Goal: Task Accomplishment & Management: Use online tool/utility

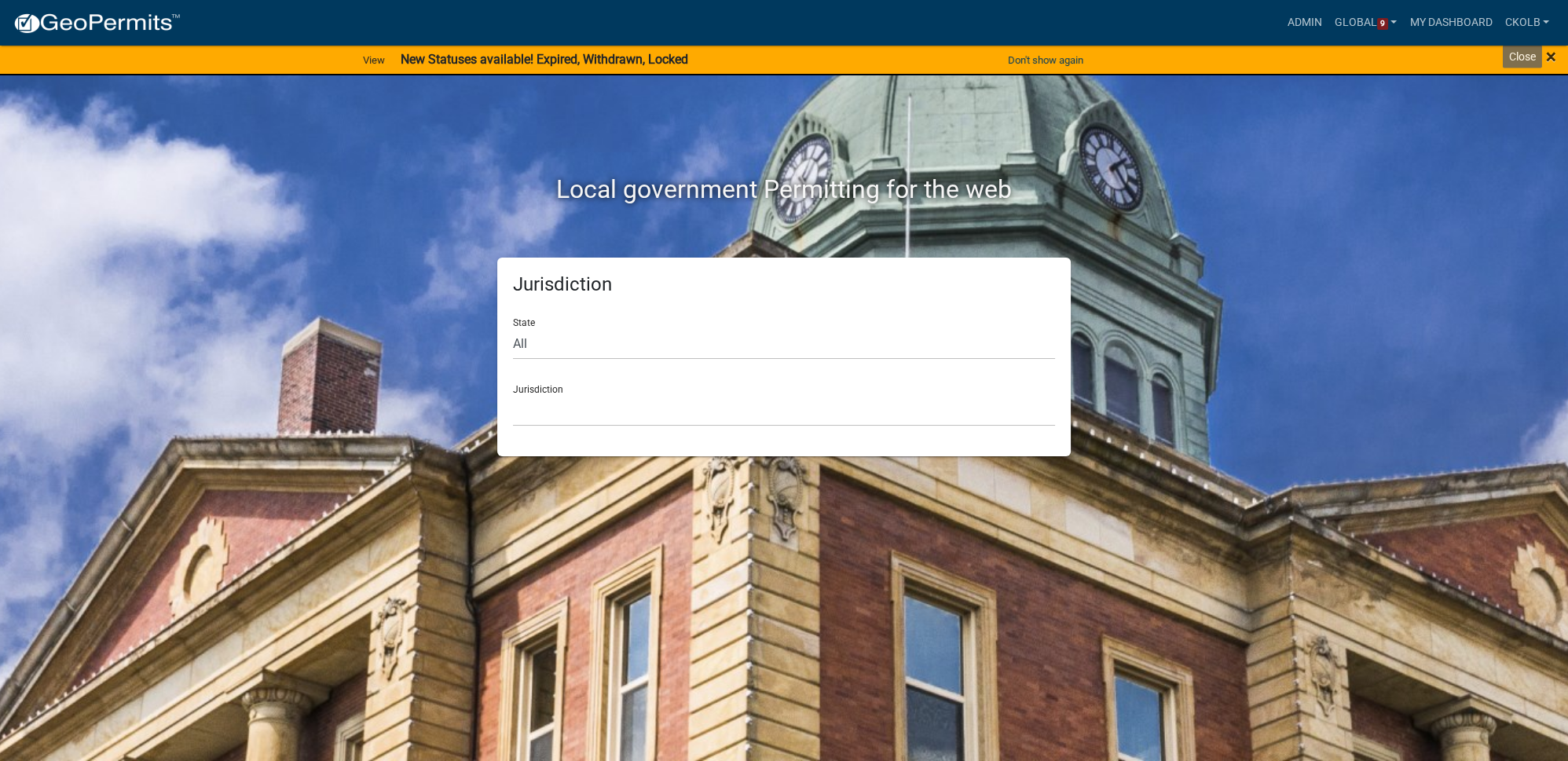
click at [1554, 54] on span "×" at bounding box center [1551, 56] width 11 height 22
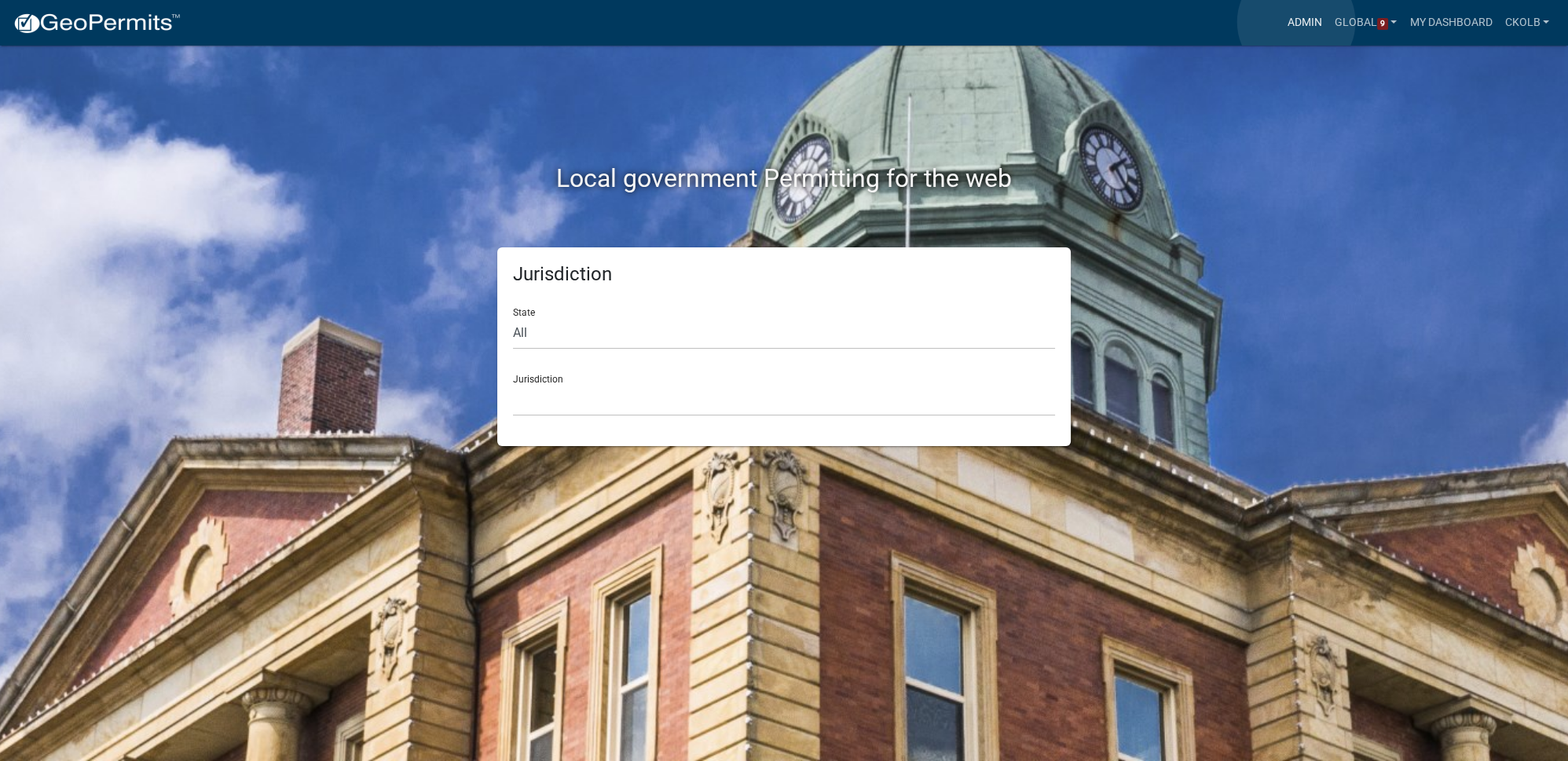
click at [1296, 22] on link "Admin" at bounding box center [1304, 23] width 47 height 30
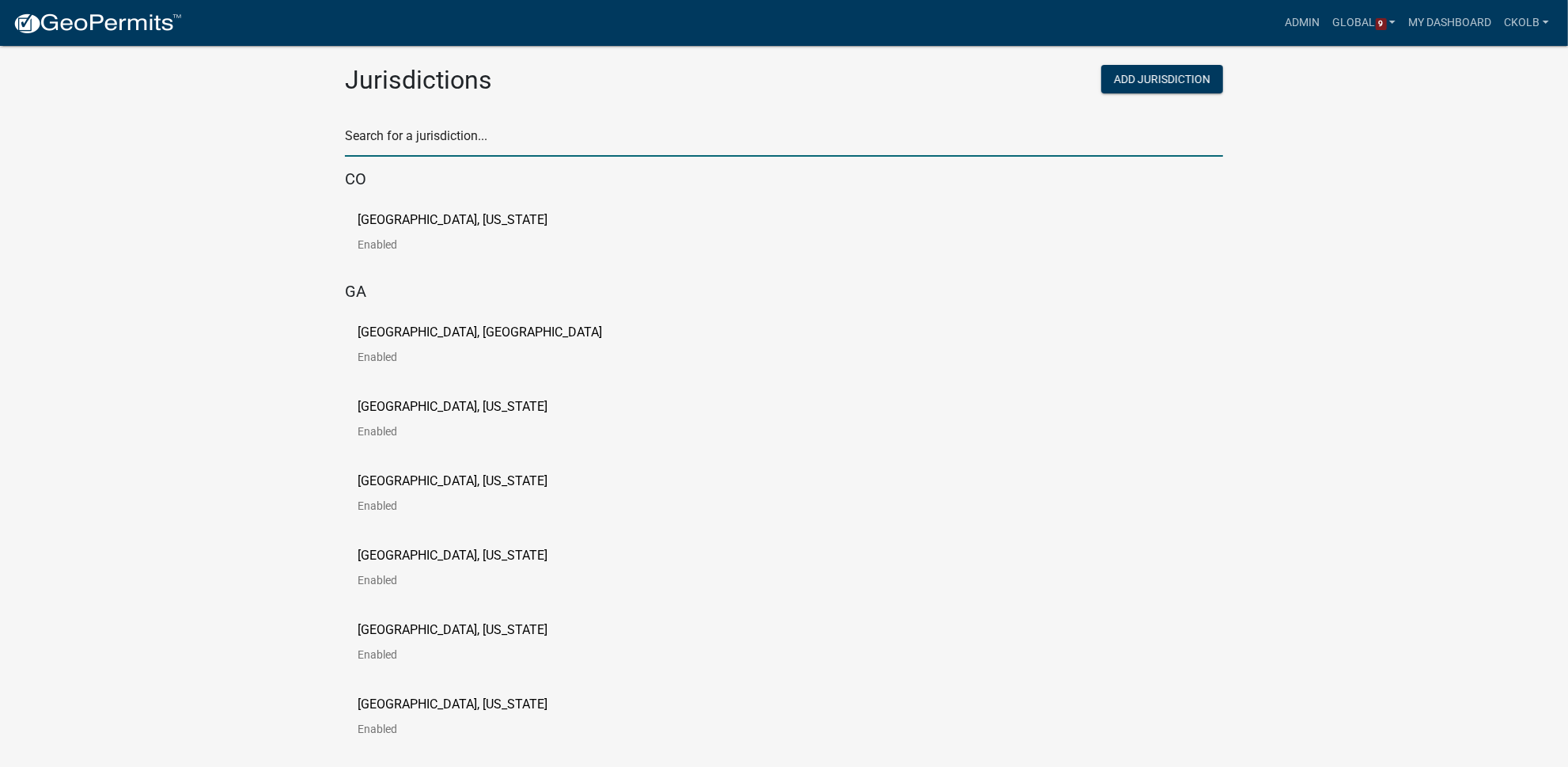
click at [483, 148] on input "text" at bounding box center [784, 140] width 879 height 33
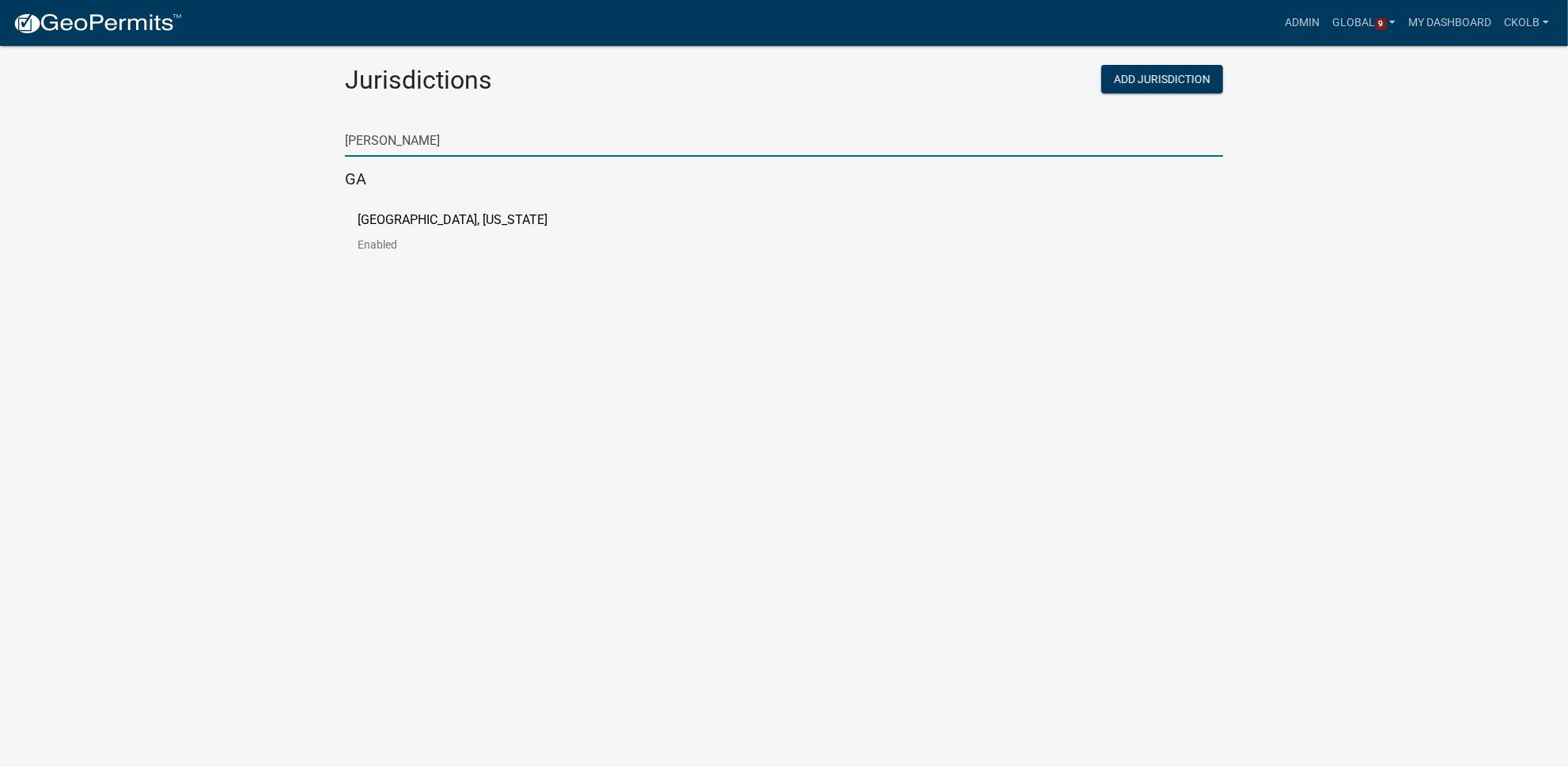
type input "[PERSON_NAME]"
click at [366, 229] on link "[GEOGRAPHIC_DATA], [US_STATE] Enabled" at bounding box center [466, 238] width 215 height 49
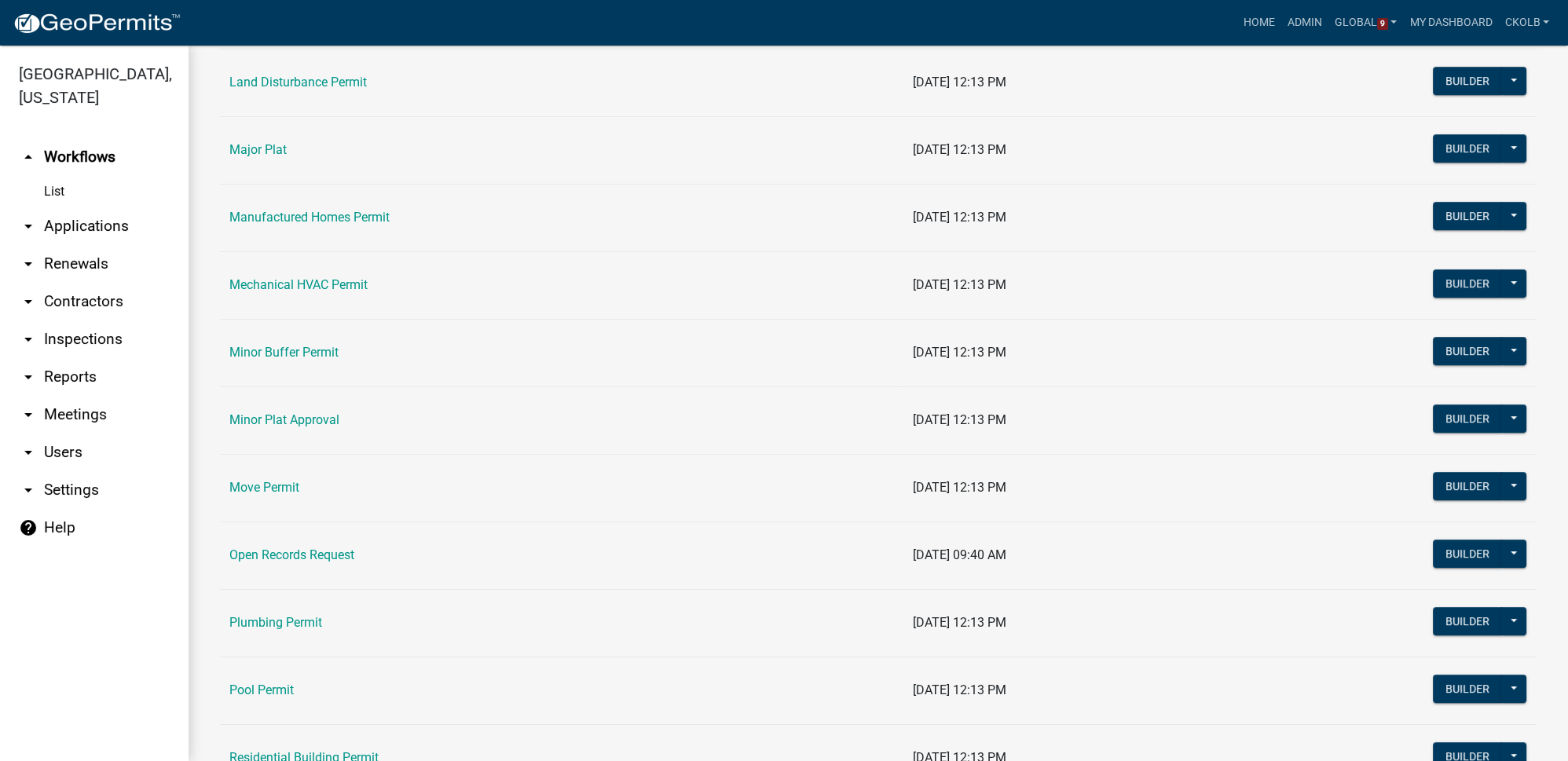
scroll to position [1450, 0]
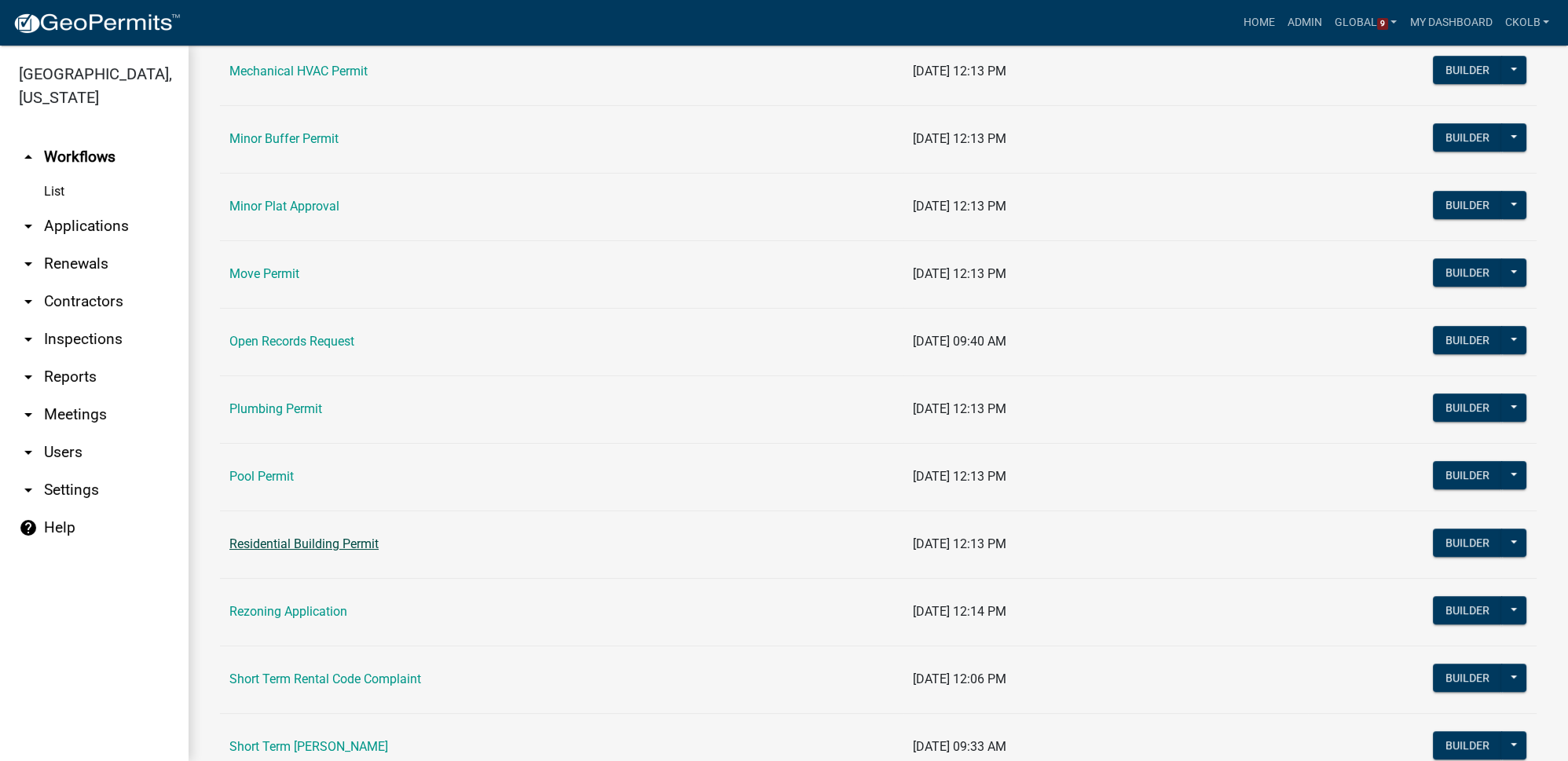
click at [362, 536] on link "Residential Building Permit" at bounding box center [303, 543] width 149 height 15
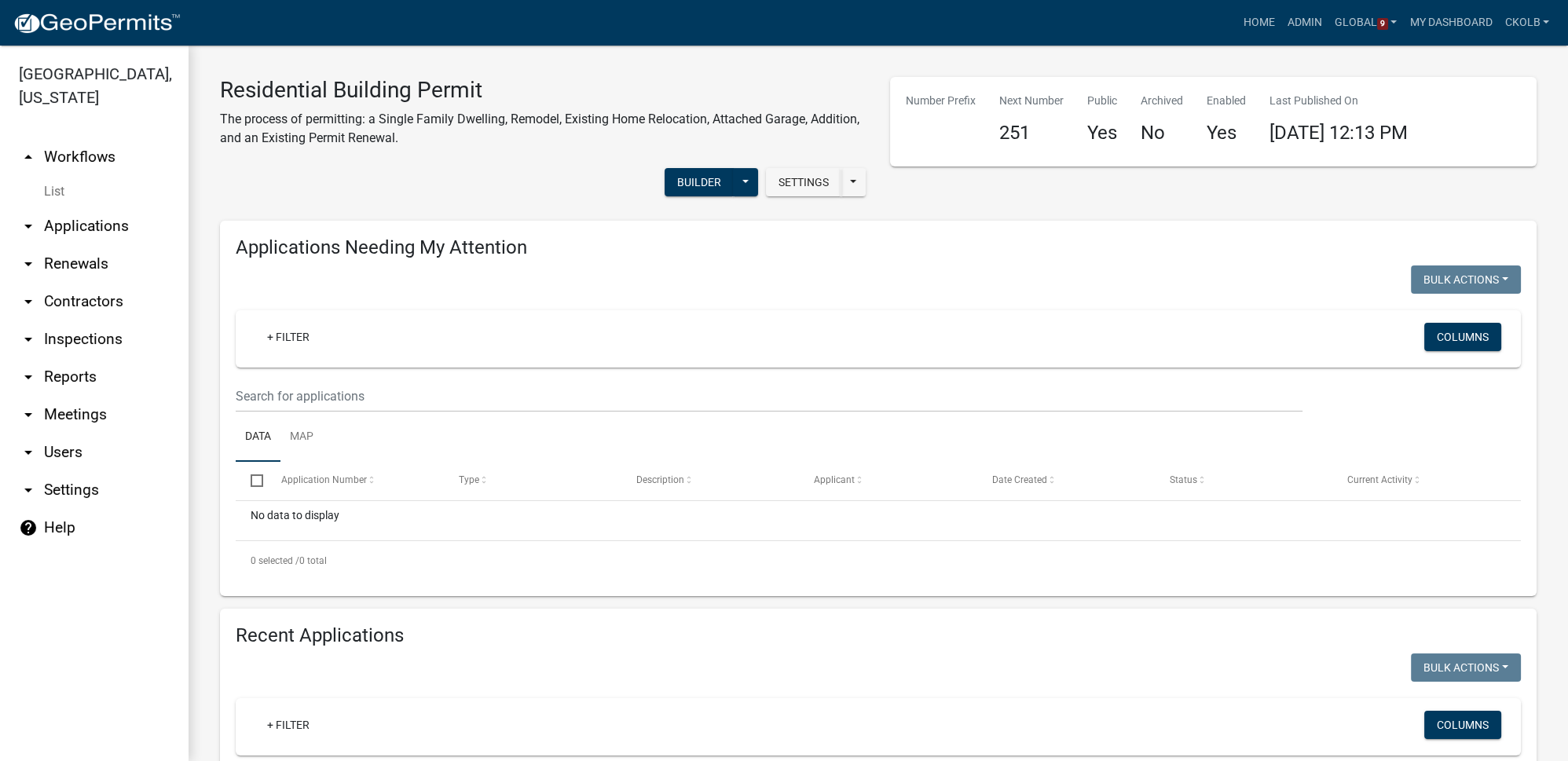
select select "3: 100"
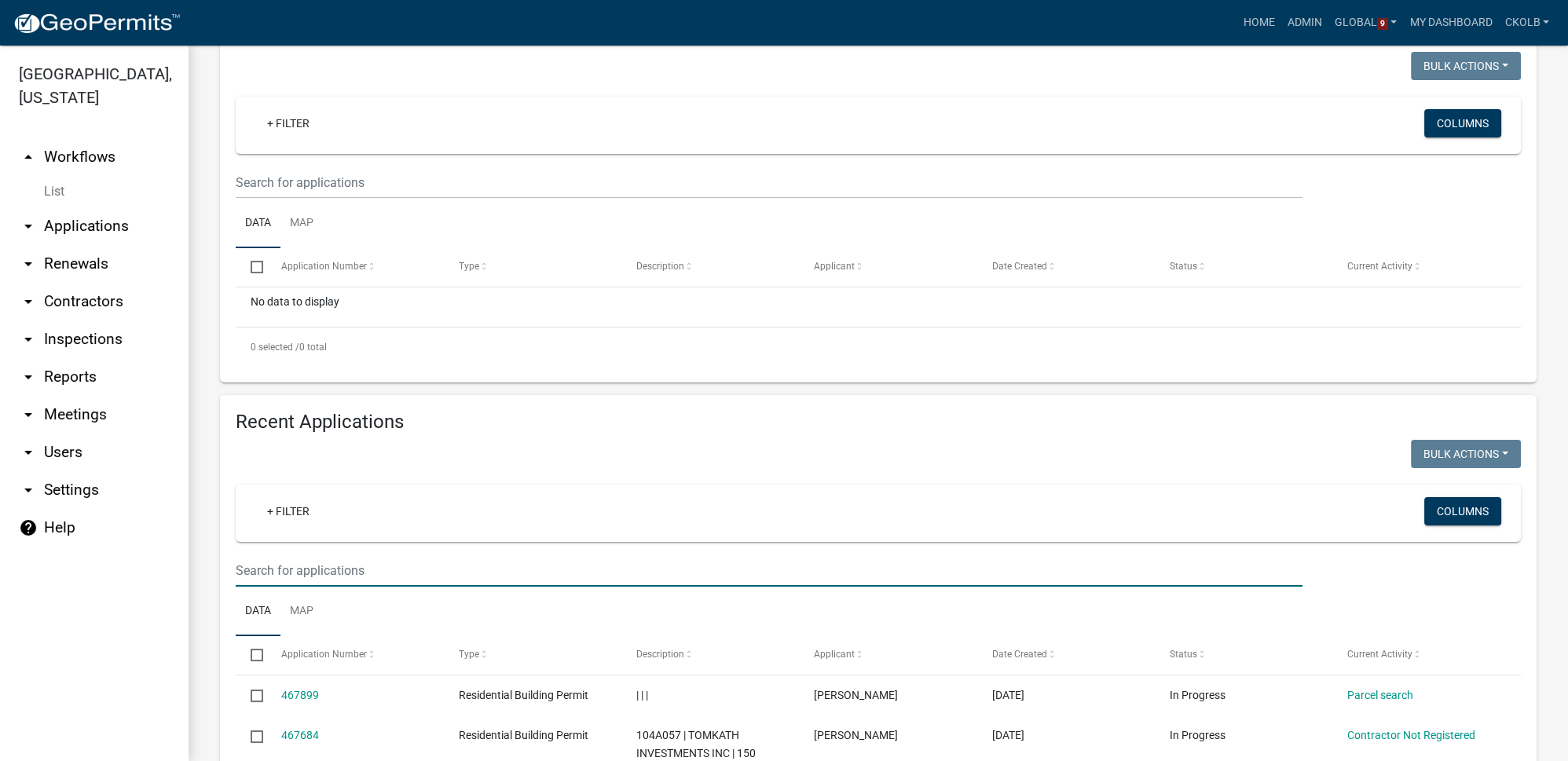
click at [348, 198] on input "text" at bounding box center [769, 183] width 1067 height 33
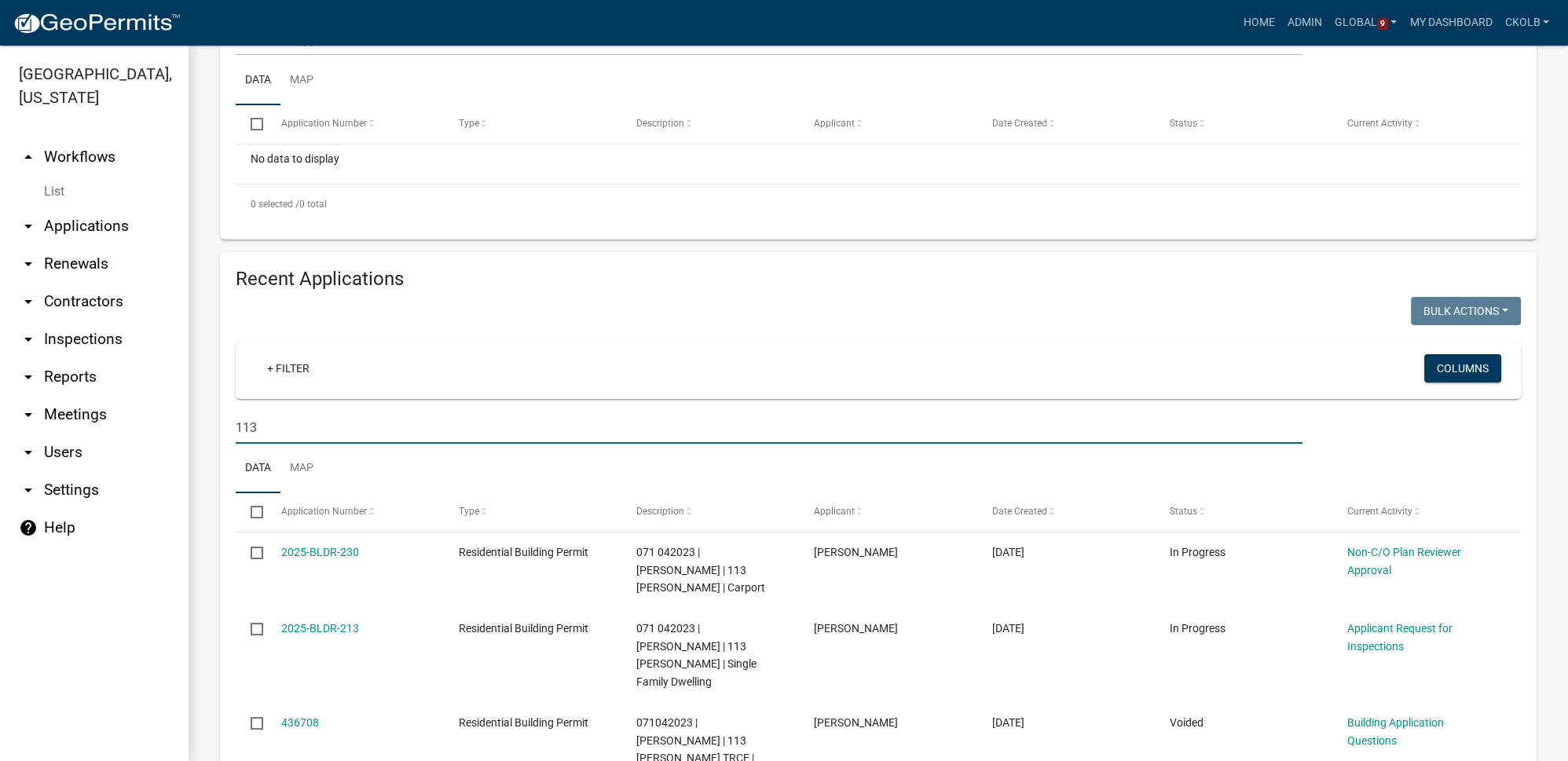
scroll to position [500, 0]
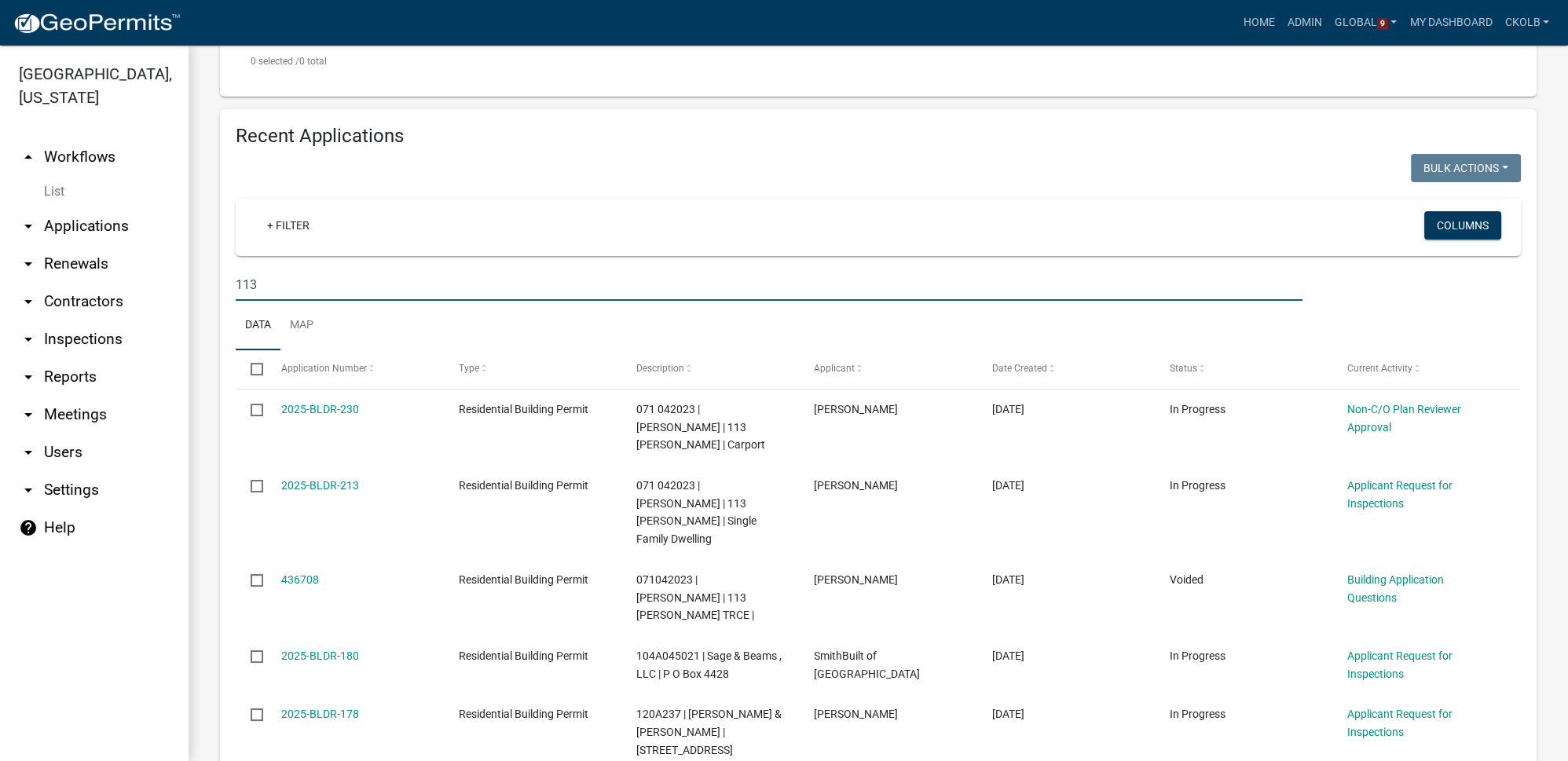
click at [238, 284] on input "113" at bounding box center [769, 285] width 1067 height 33
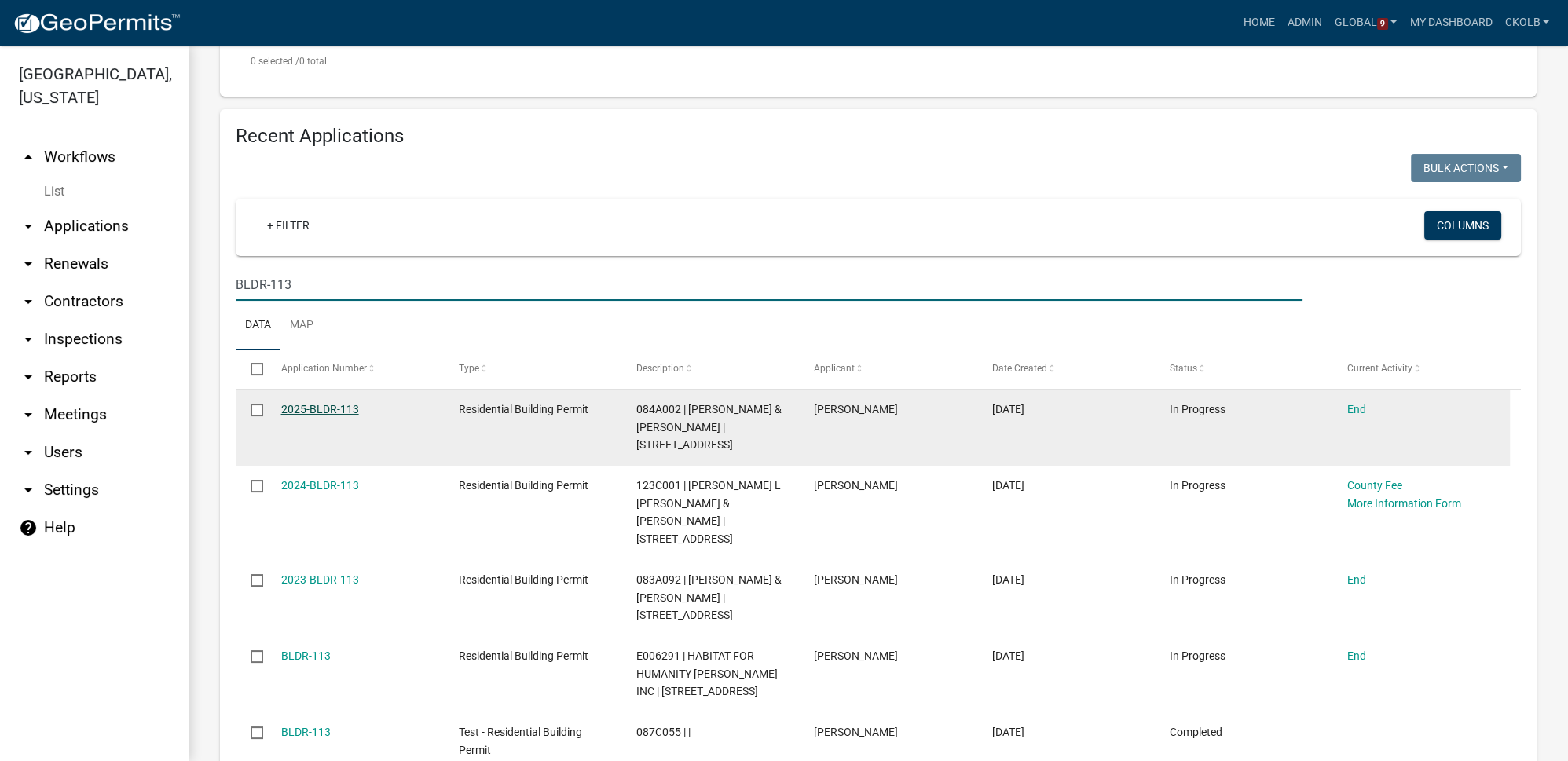
type input "BLDR-113"
click at [332, 403] on link "2025-BLDR-113" at bounding box center [320, 409] width 78 height 12
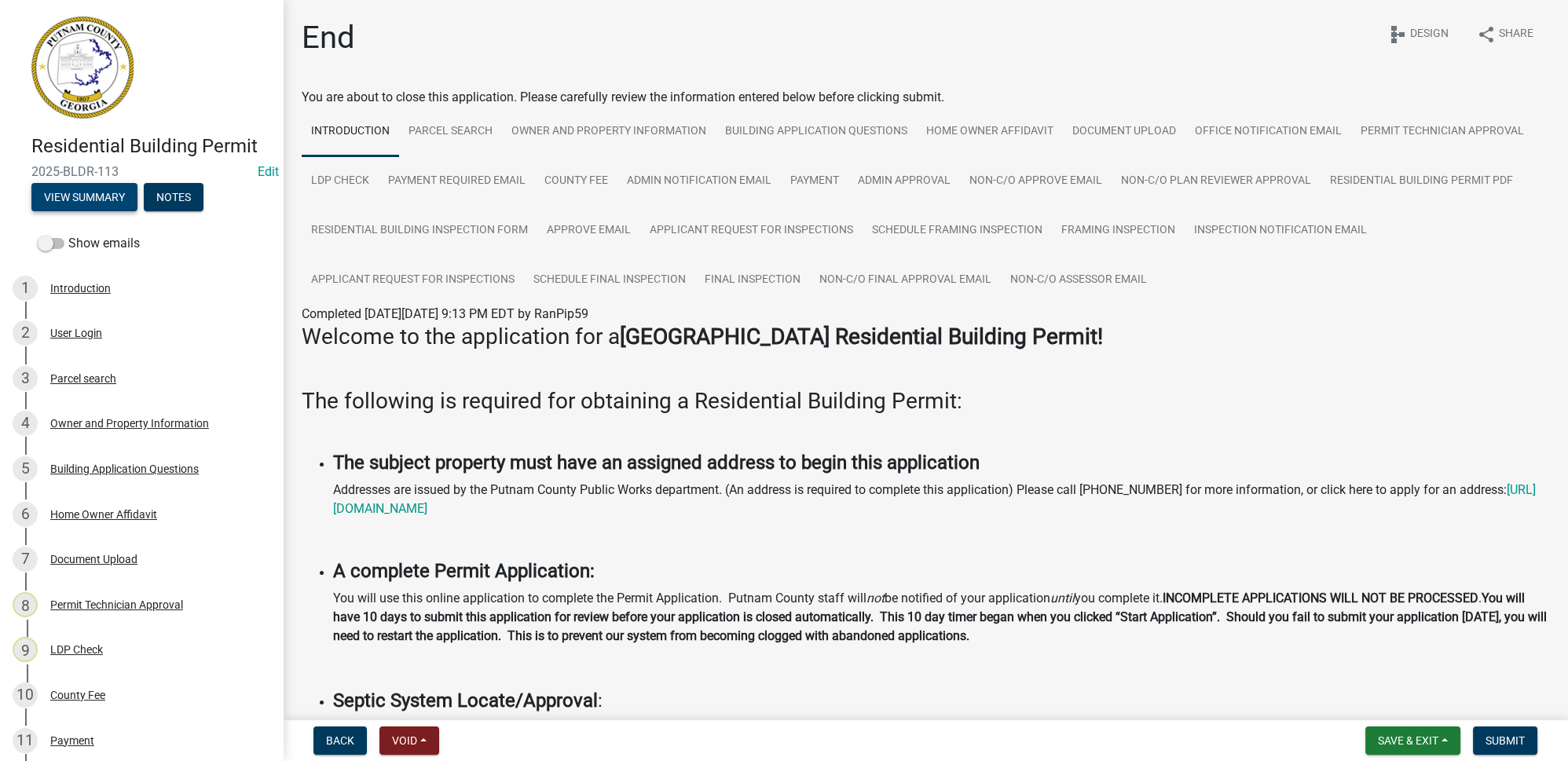
click at [82, 196] on button "View Summary" at bounding box center [85, 198] width 106 height 28
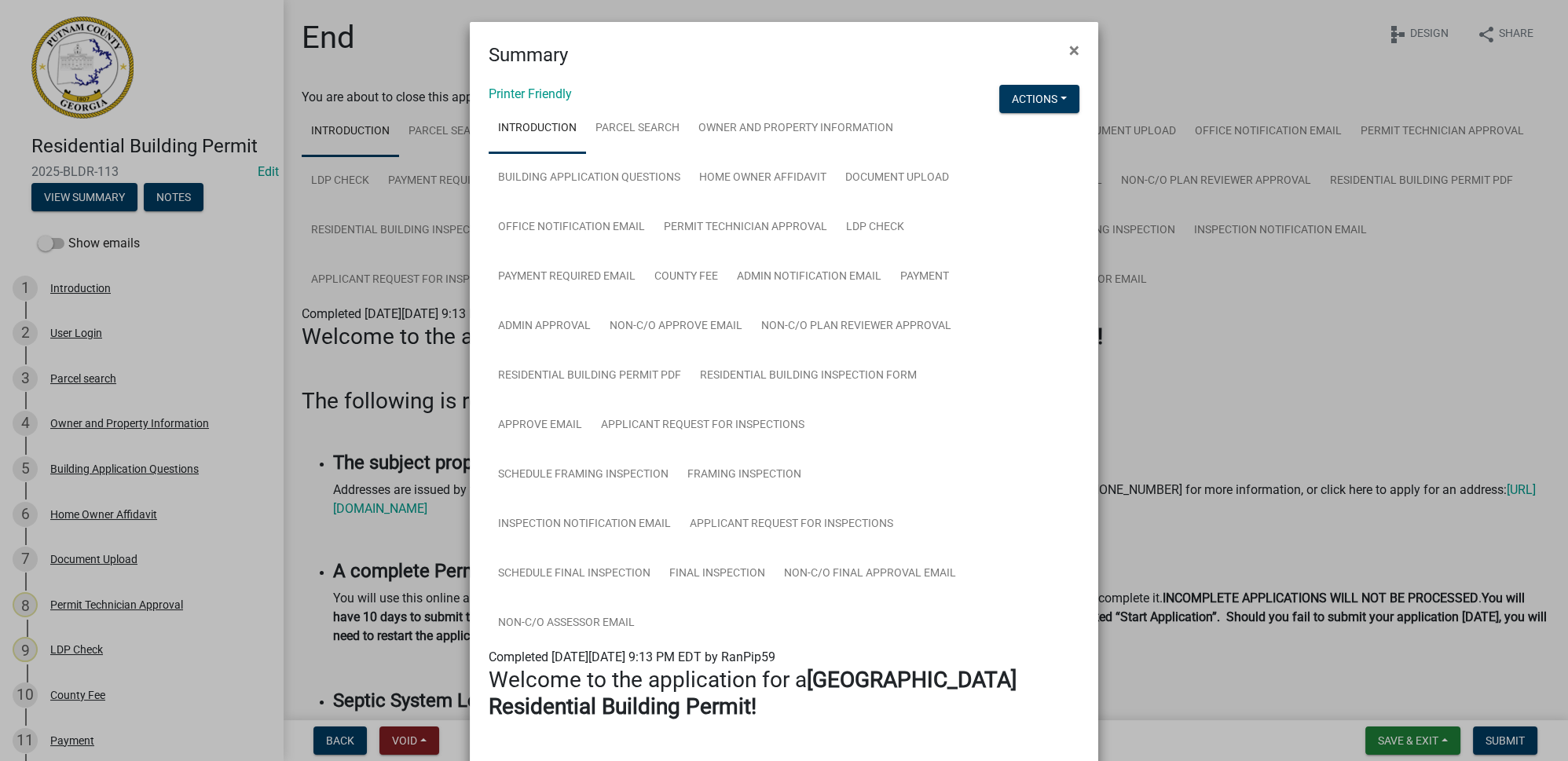
scroll to position [71, 0]
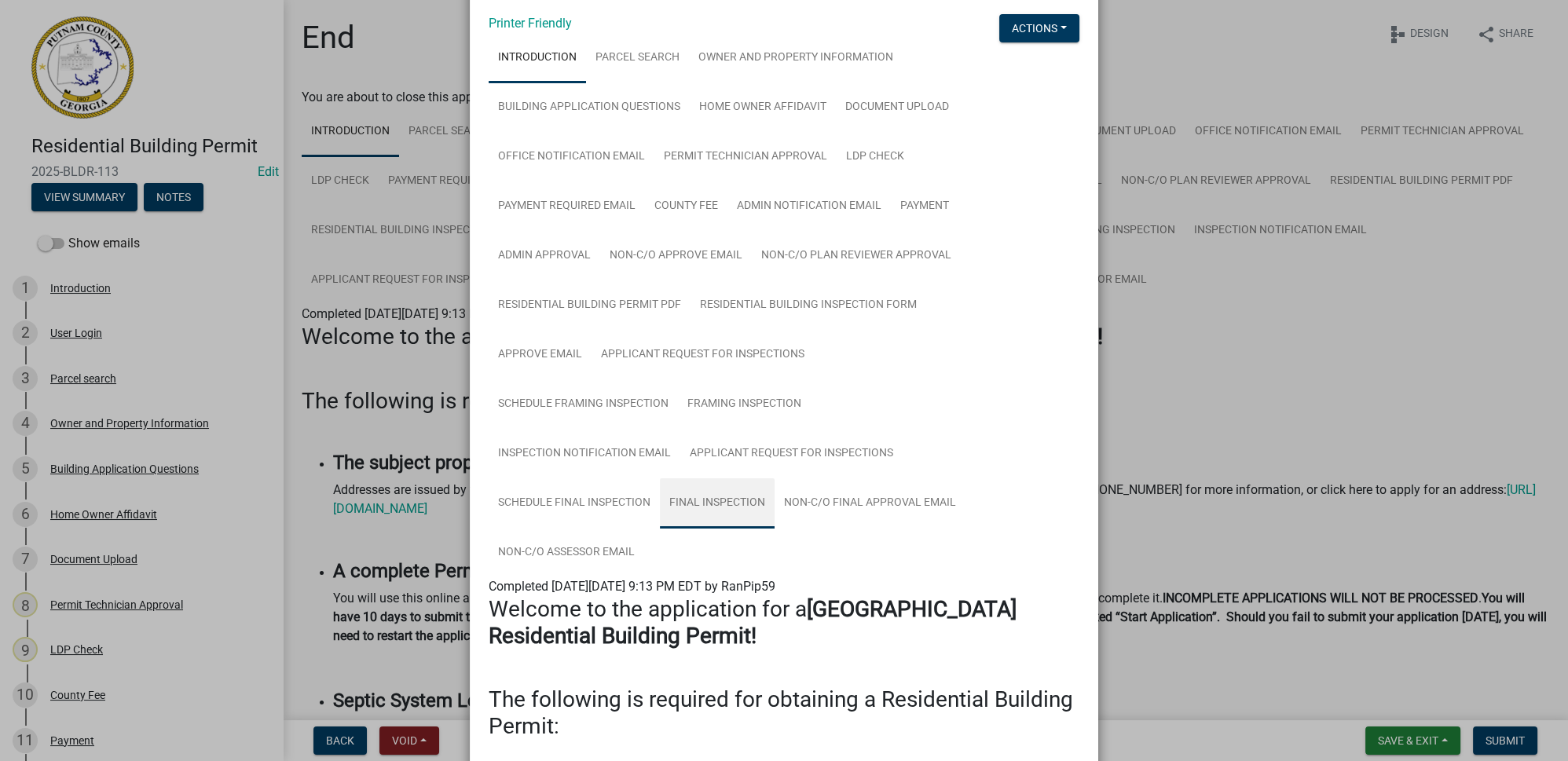
click at [720, 503] on link "Final Inspection" at bounding box center [717, 503] width 115 height 50
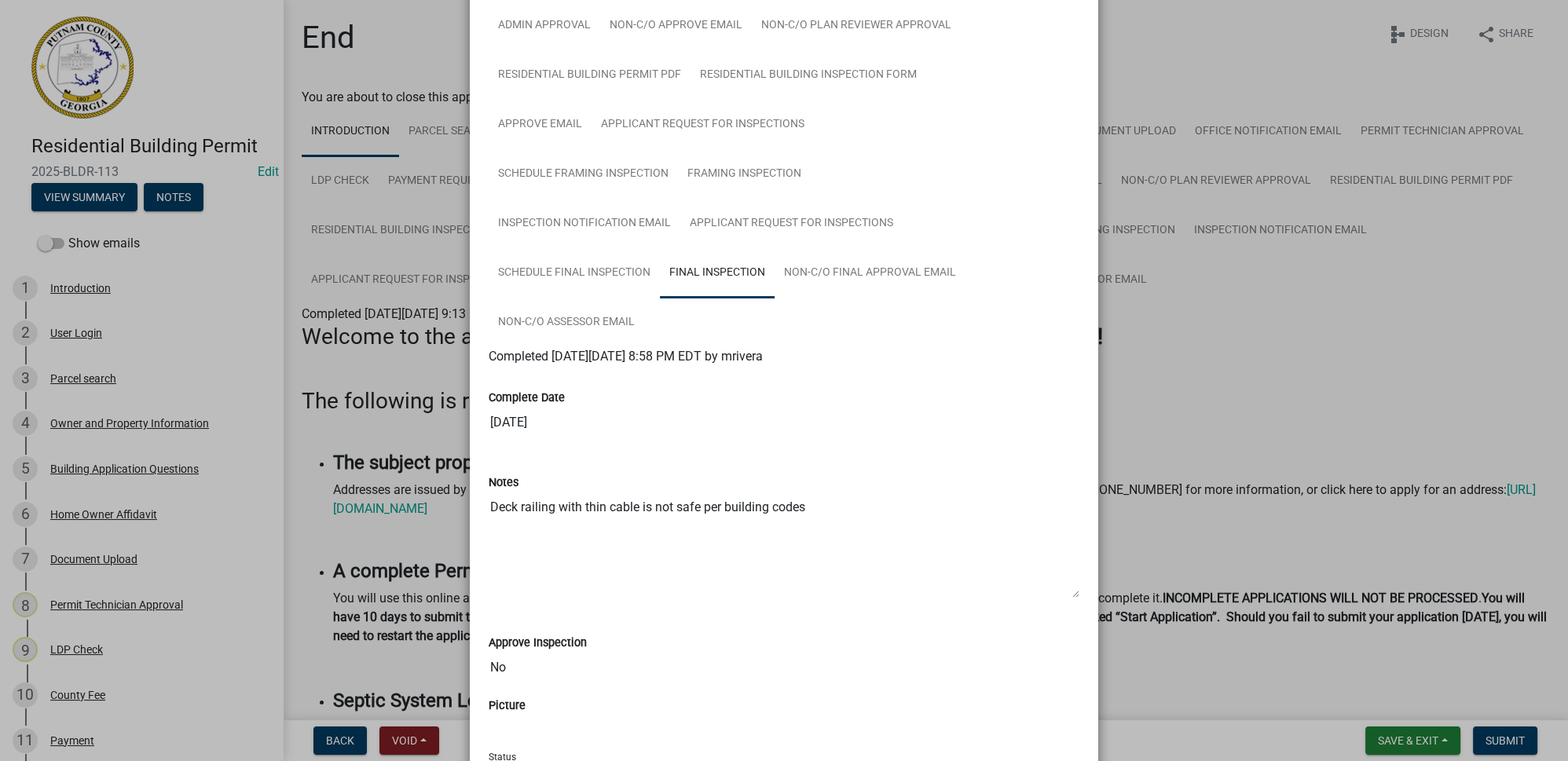
scroll to position [247, 0]
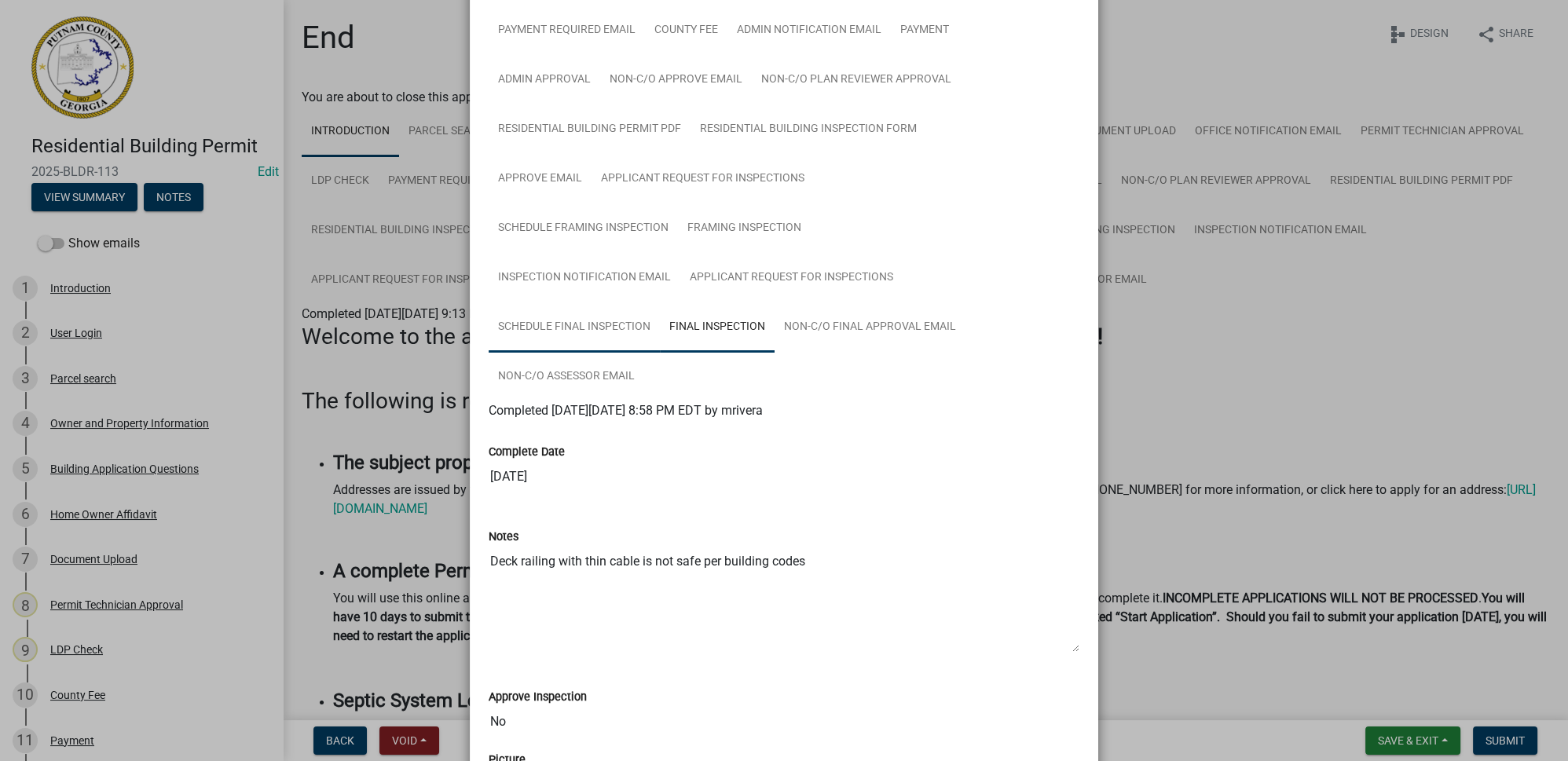
click at [589, 326] on link "Schedule Final Inspection" at bounding box center [574, 327] width 171 height 50
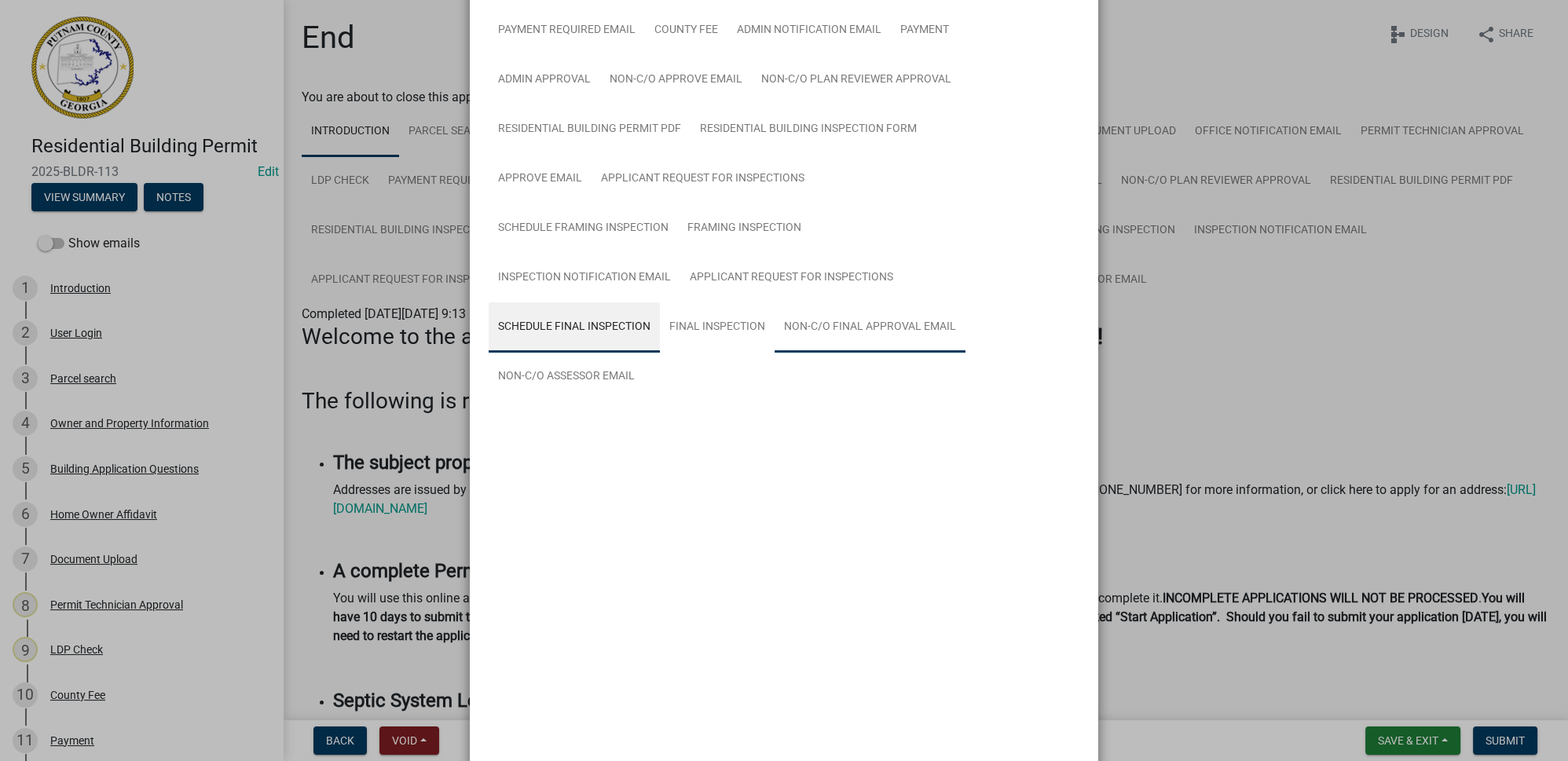
scroll to position [191, 0]
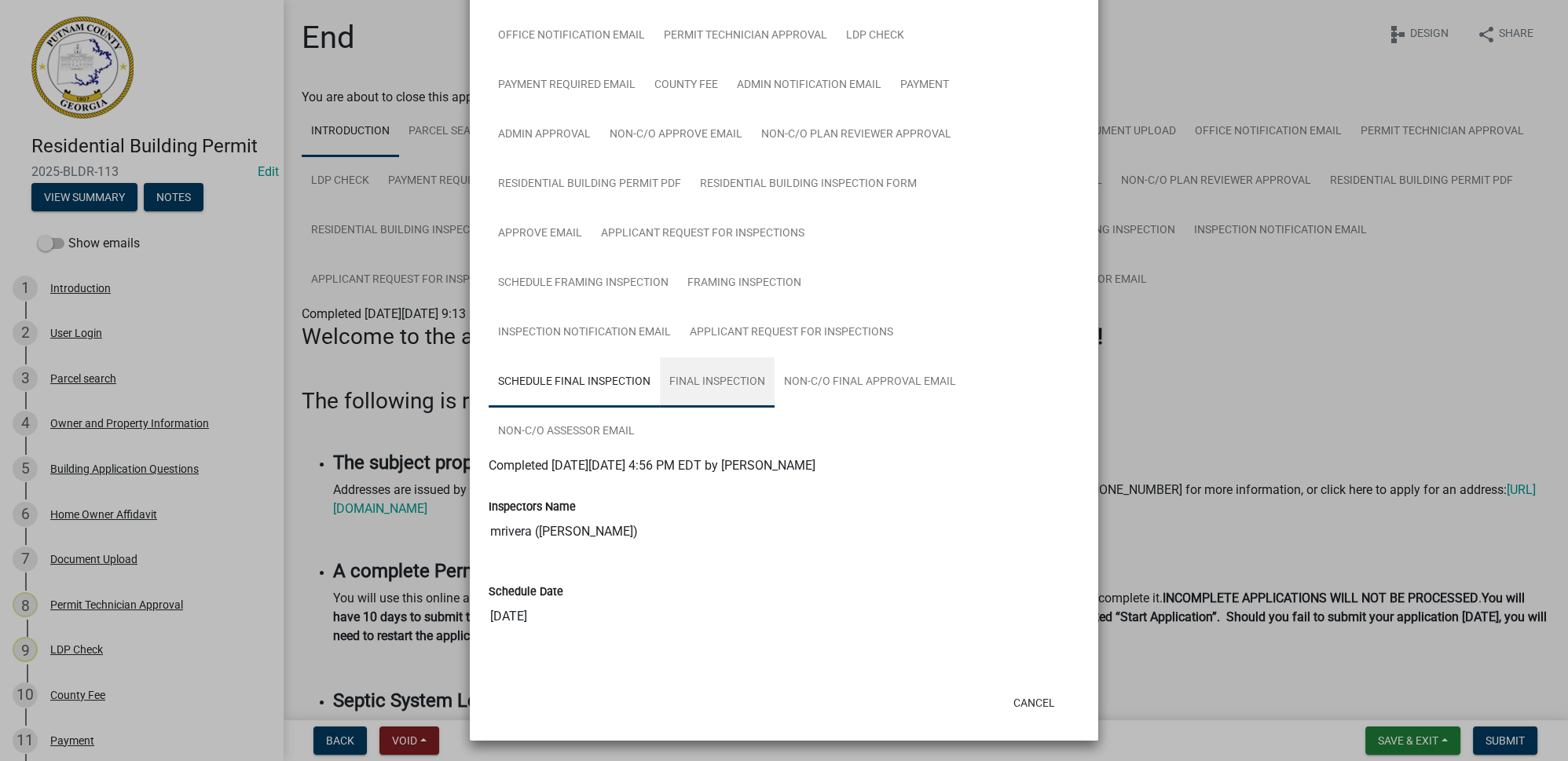
click at [734, 384] on link "Final Inspection" at bounding box center [717, 382] width 115 height 50
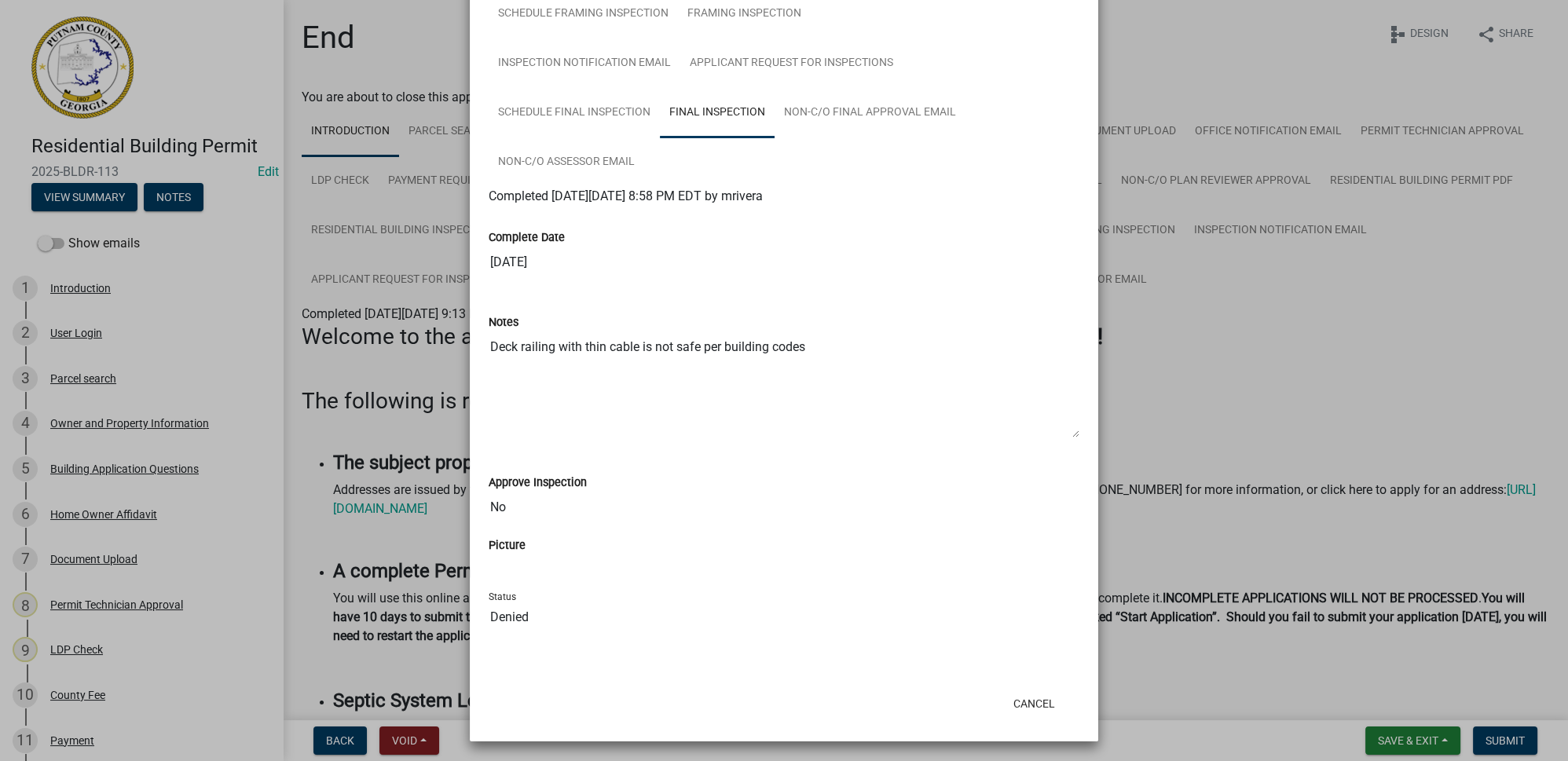
scroll to position [390, 0]
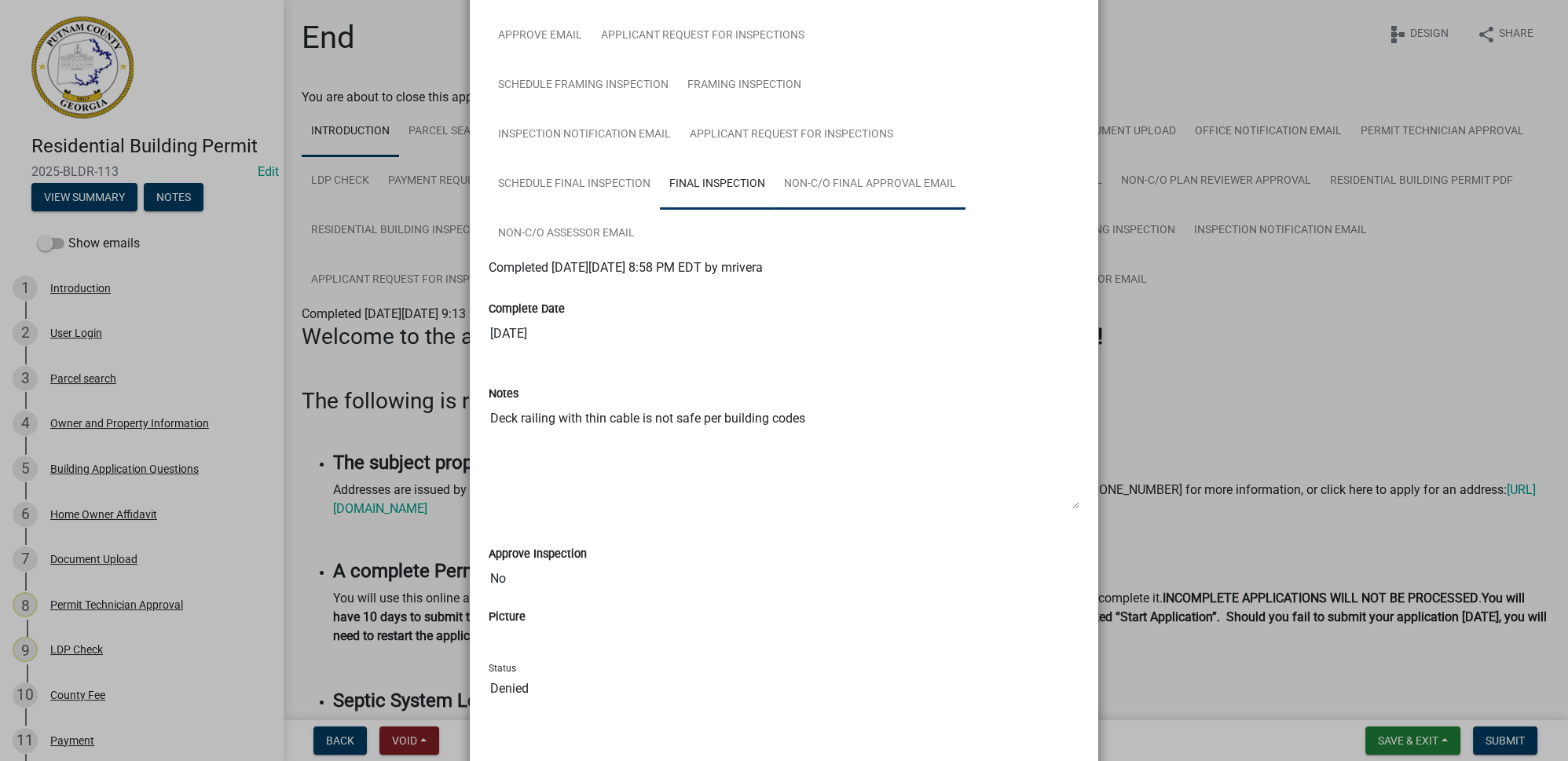
click at [858, 190] on link "Non-C/O Final Approval Email" at bounding box center [870, 184] width 190 height 50
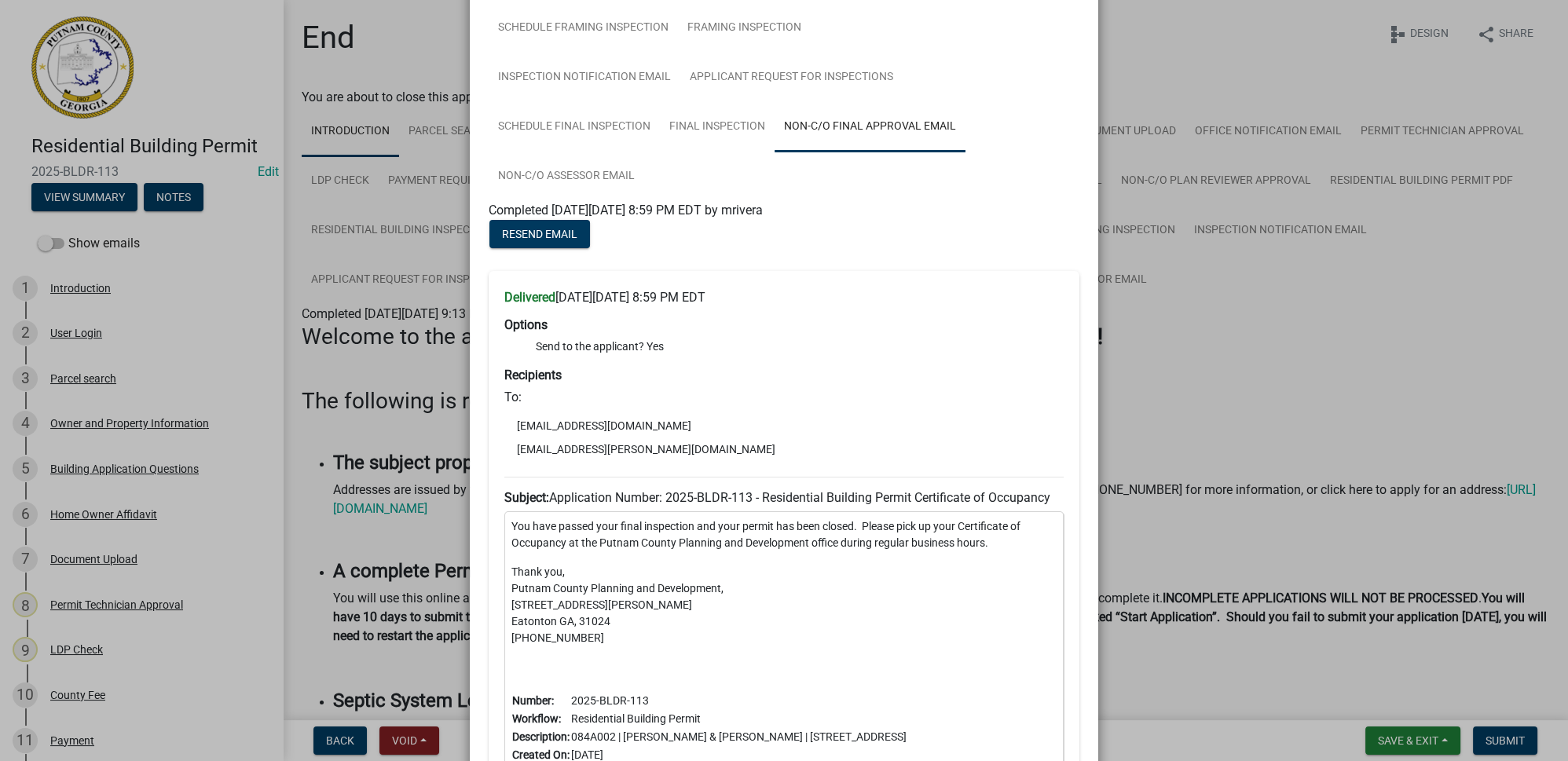
scroll to position [428, 0]
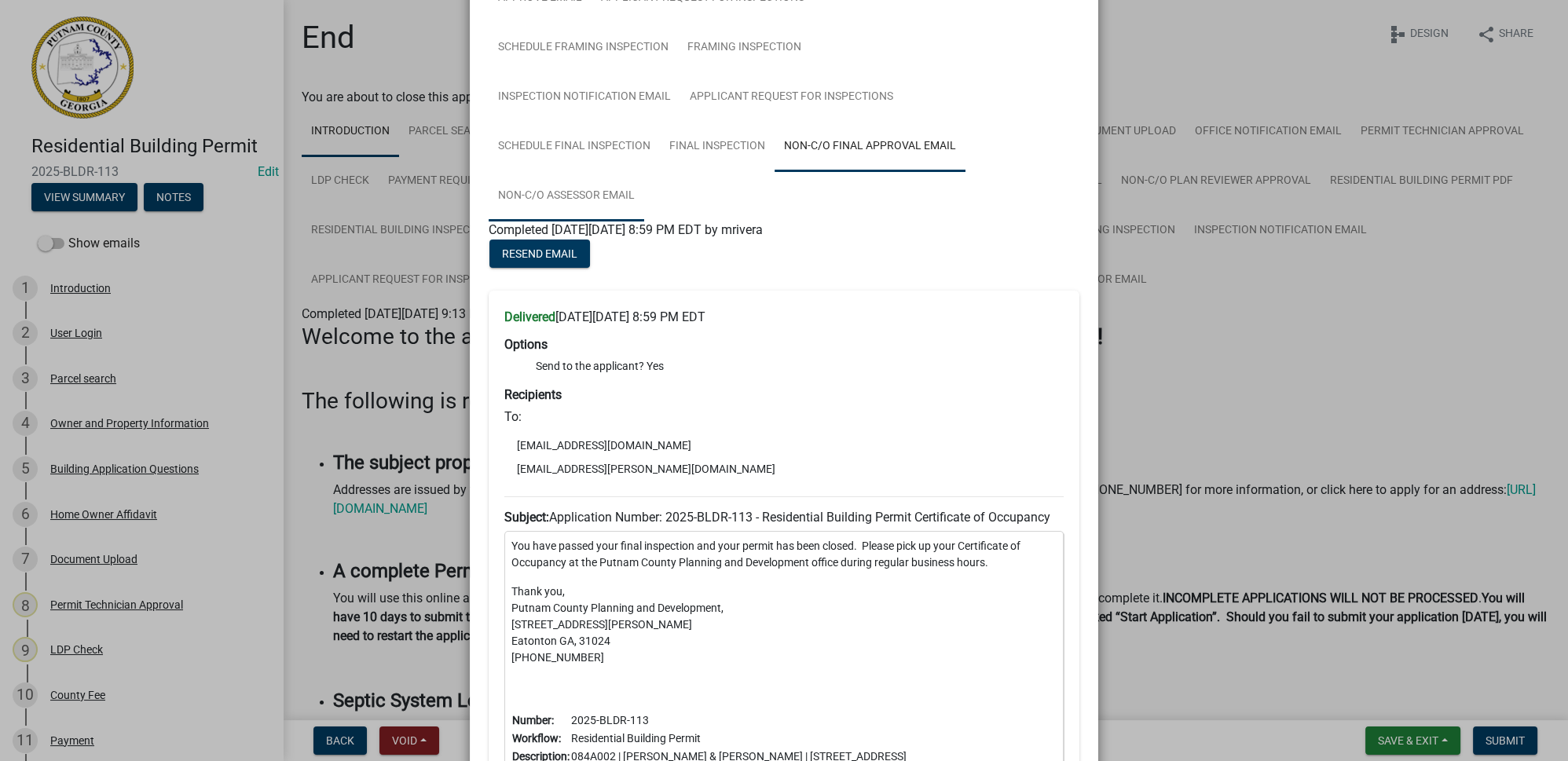
click at [593, 205] on link "Non-C/O Assessor Email" at bounding box center [566, 196] width 155 height 50
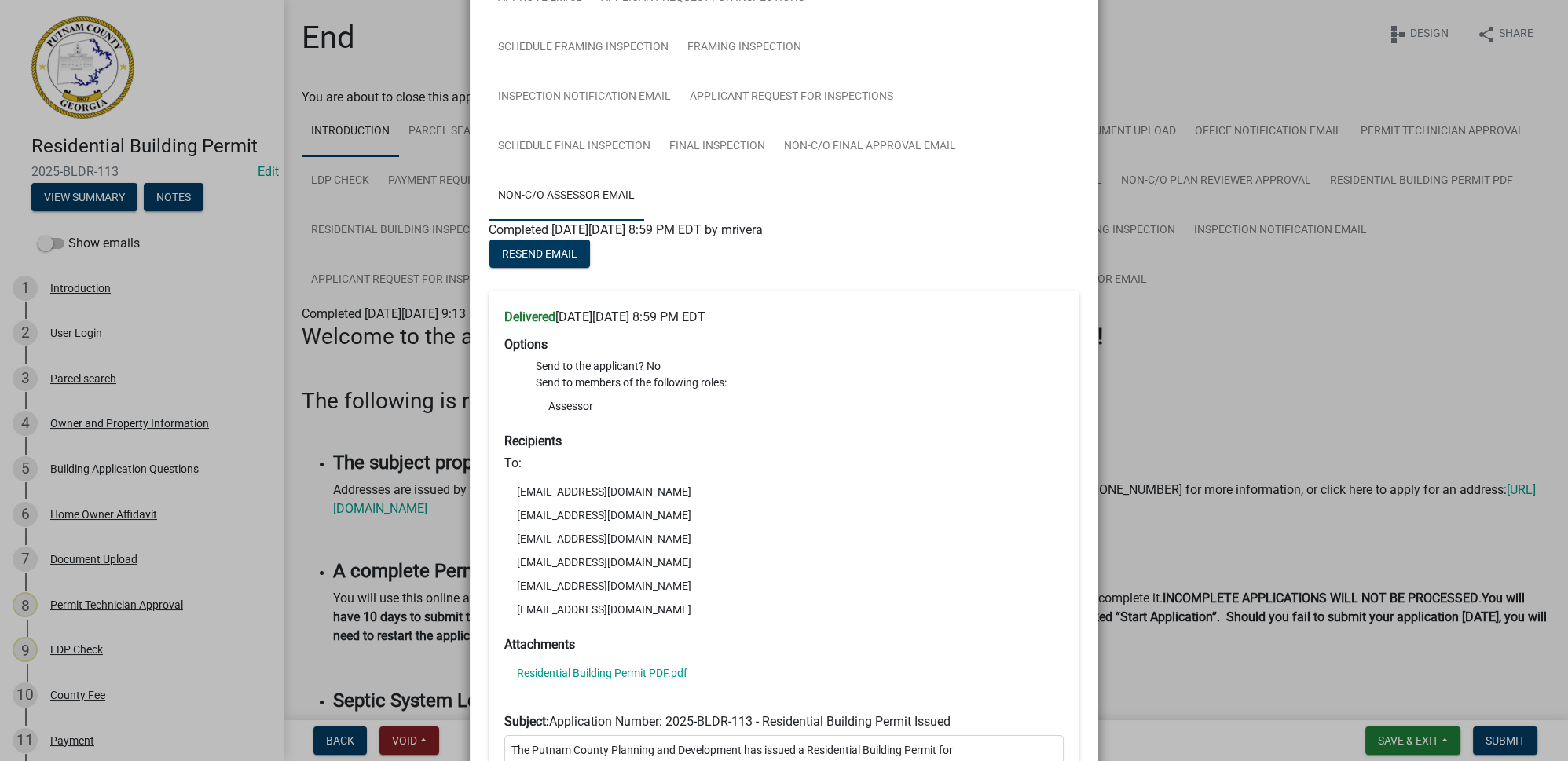
scroll to position [284, 0]
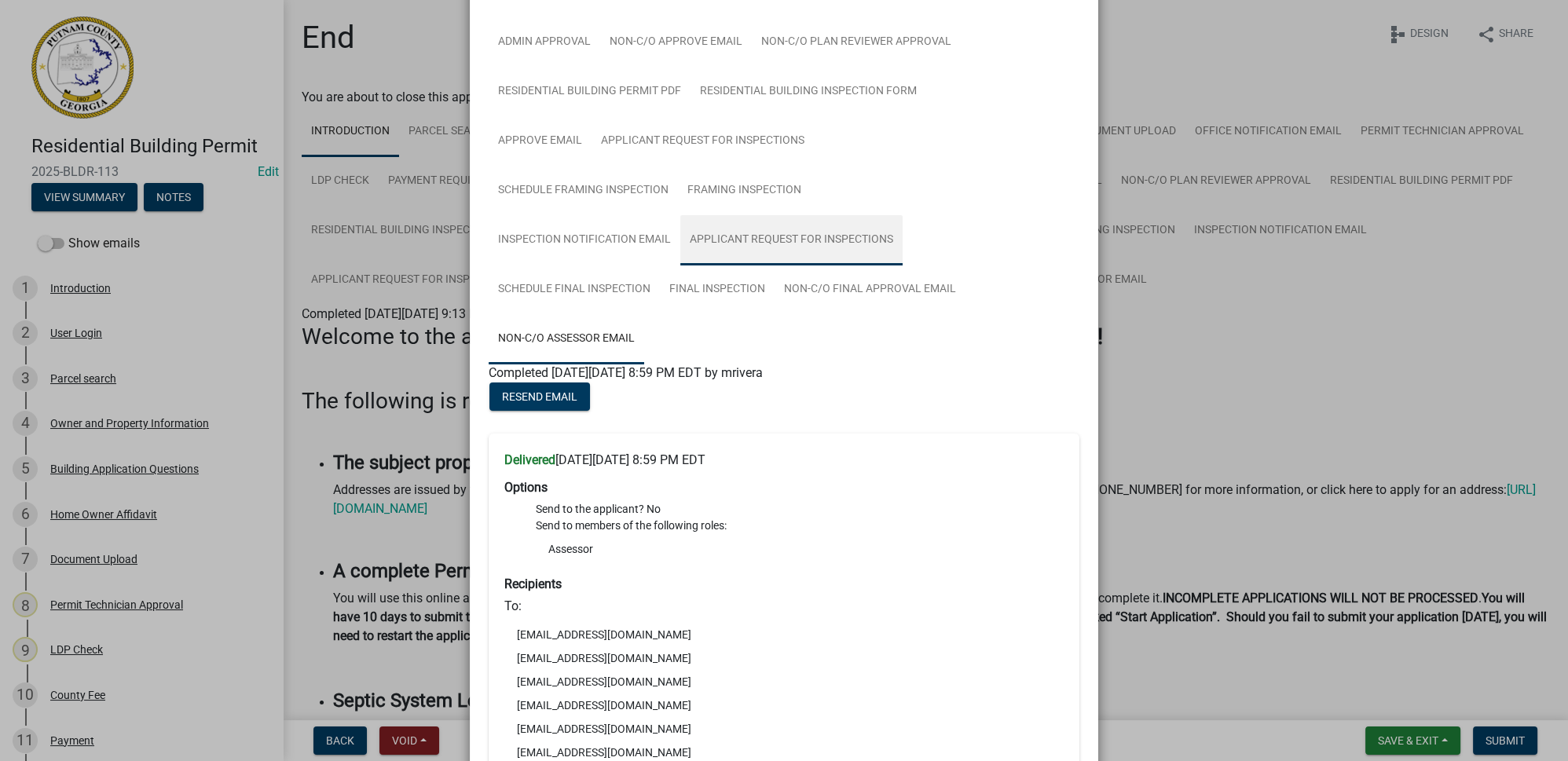
click at [808, 247] on link "Applicant Request for Inspections" at bounding box center [791, 240] width 222 height 50
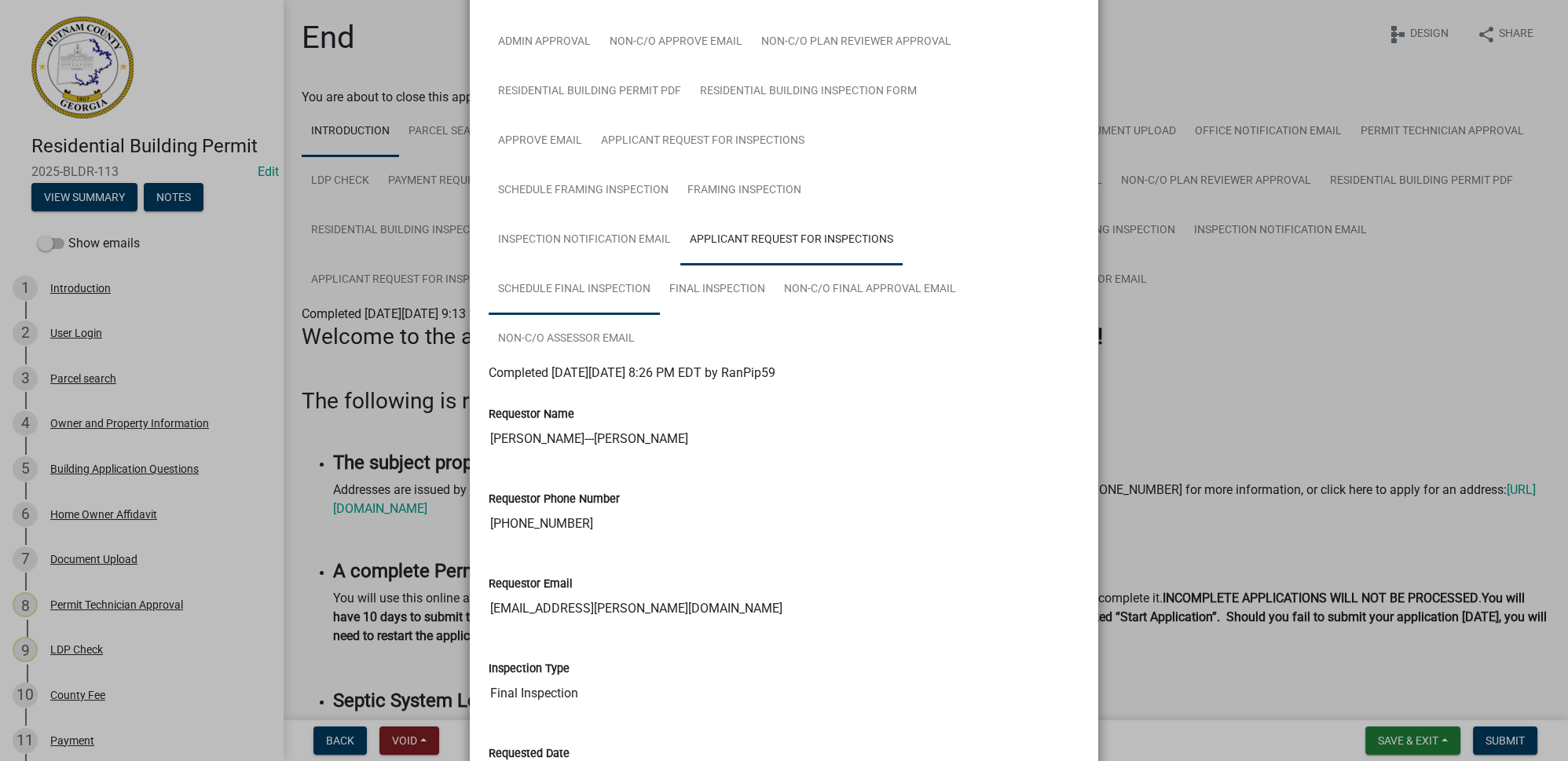
click at [595, 290] on link "Schedule Final Inspection" at bounding box center [574, 289] width 171 height 50
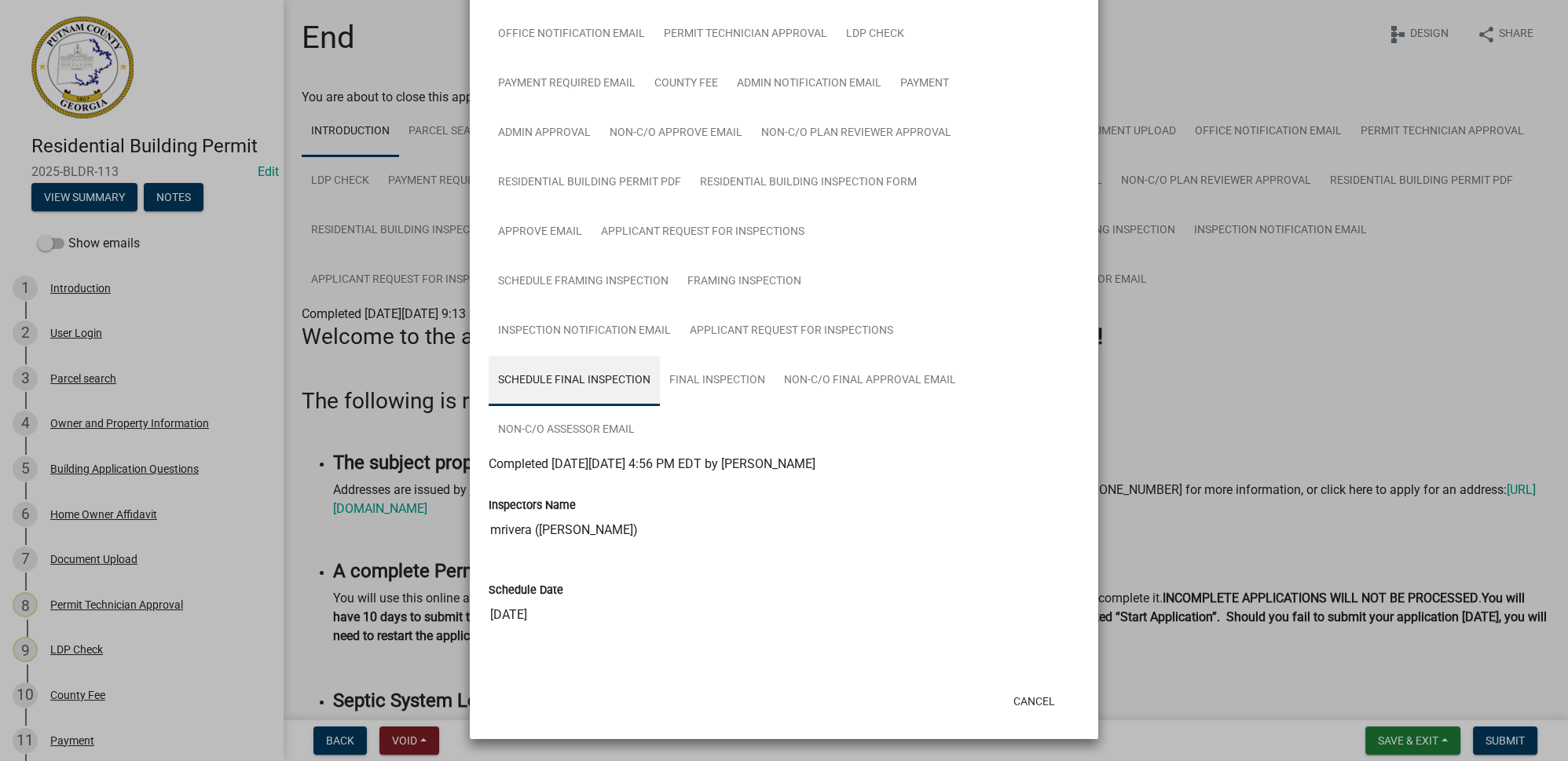
scroll to position [191, 0]
click at [721, 394] on link "Final Inspection" at bounding box center [717, 382] width 115 height 50
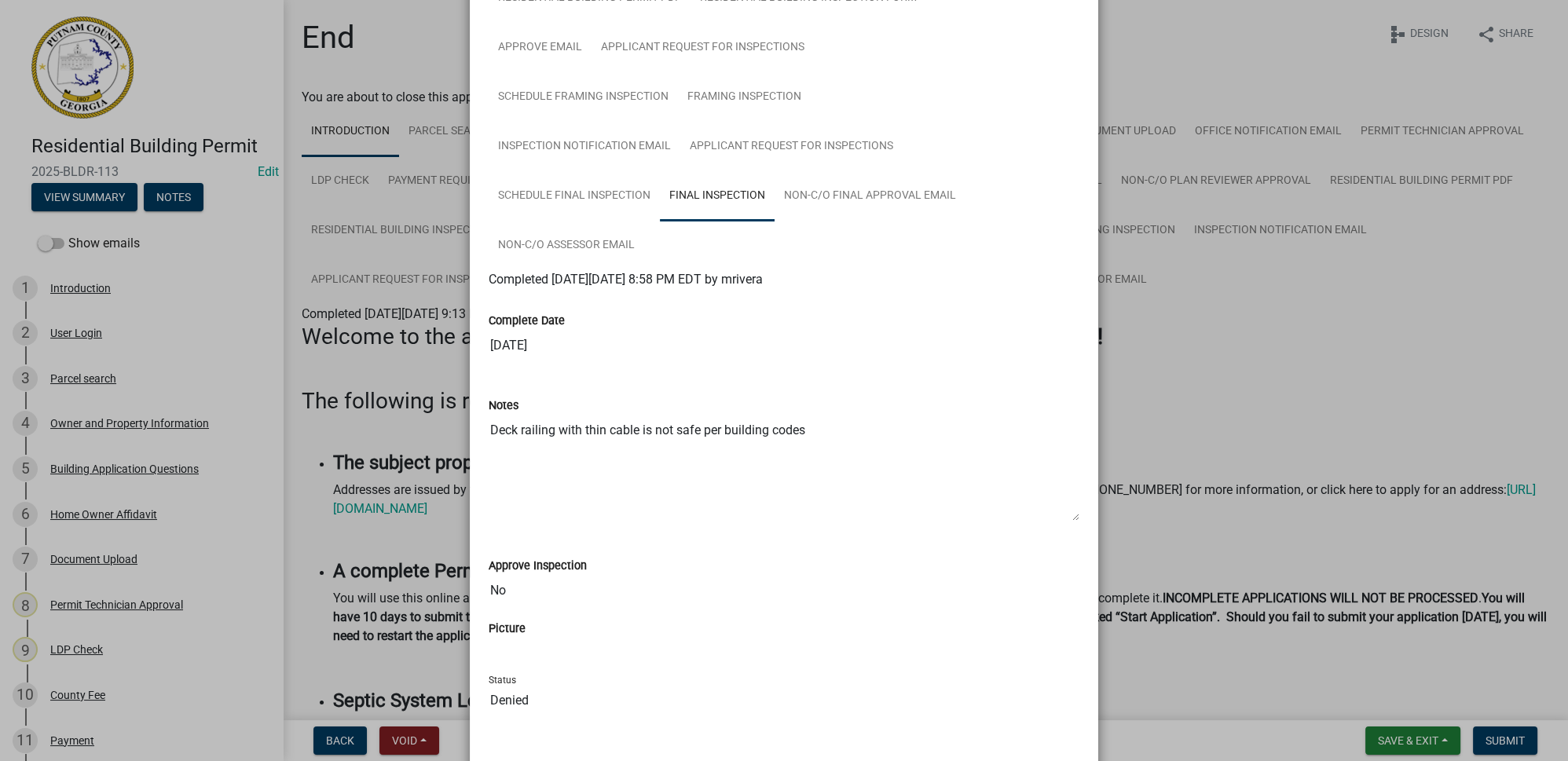
scroll to position [407, 0]
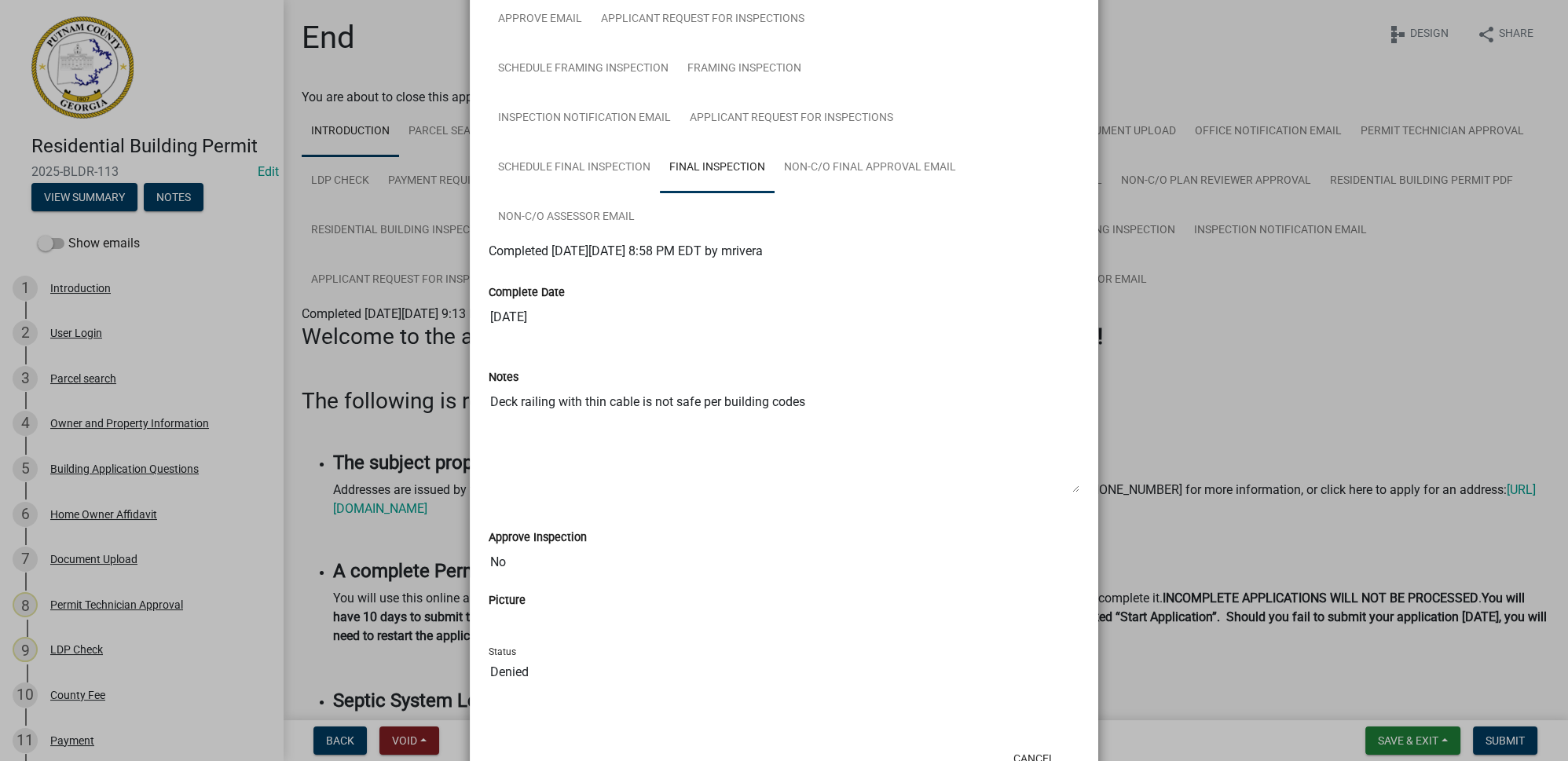
click at [1178, 405] on ngb-modal-window "Summary × Printer Friendly Actions View Application Workflow Introduction Parce…" at bounding box center [784, 380] width 1568 height 761
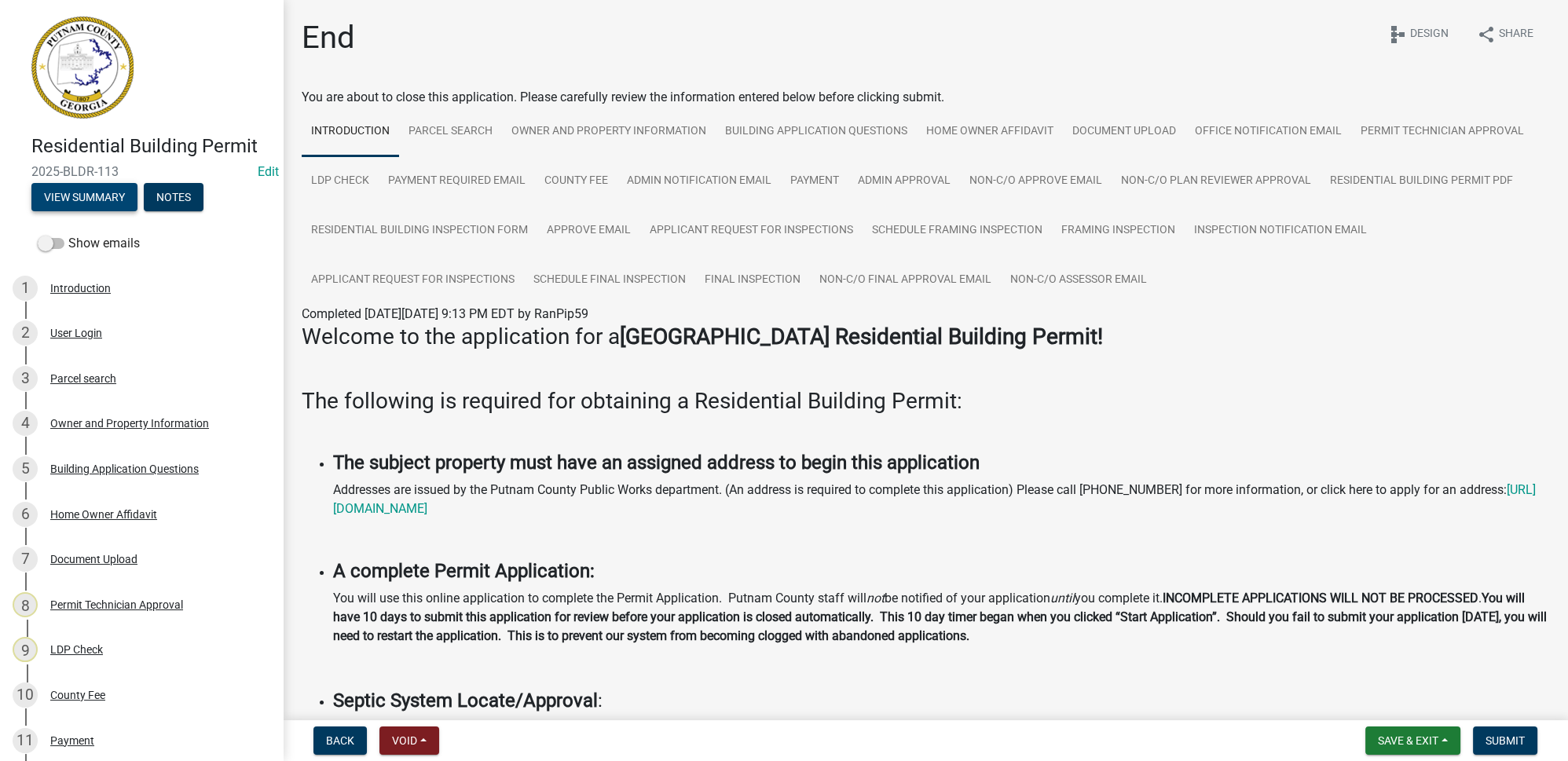
click at [92, 205] on button "View Summary" at bounding box center [85, 198] width 106 height 28
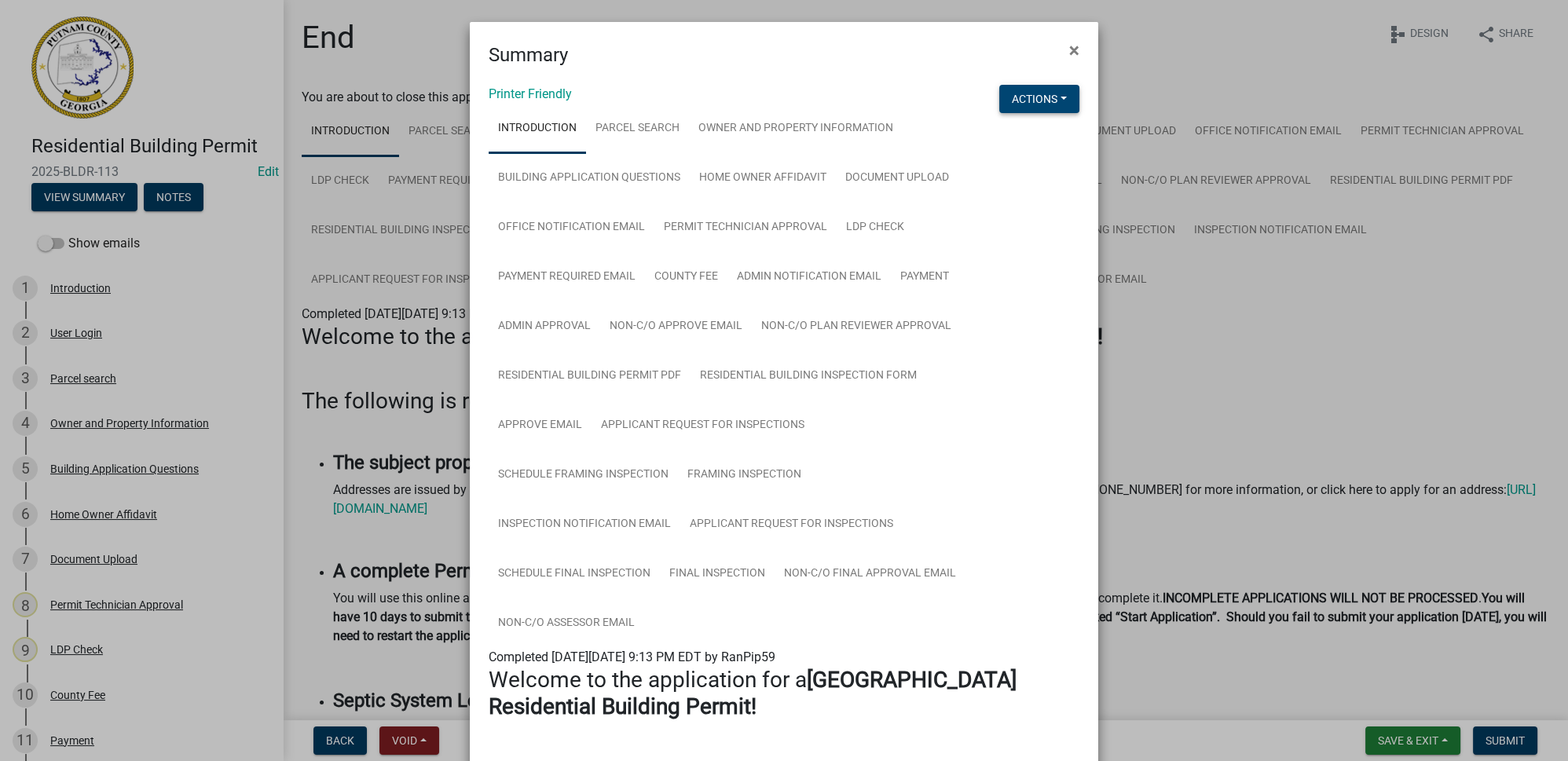
click at [1019, 96] on button "Actions" at bounding box center [1039, 99] width 80 height 28
click at [1048, 130] on link "View Application Workflow" at bounding box center [1092, 139] width 185 height 38
click at [1029, 104] on button "Actions" at bounding box center [1039, 99] width 80 height 28
click at [1054, 140] on link "View Application Workflow" at bounding box center [1092, 139] width 185 height 38
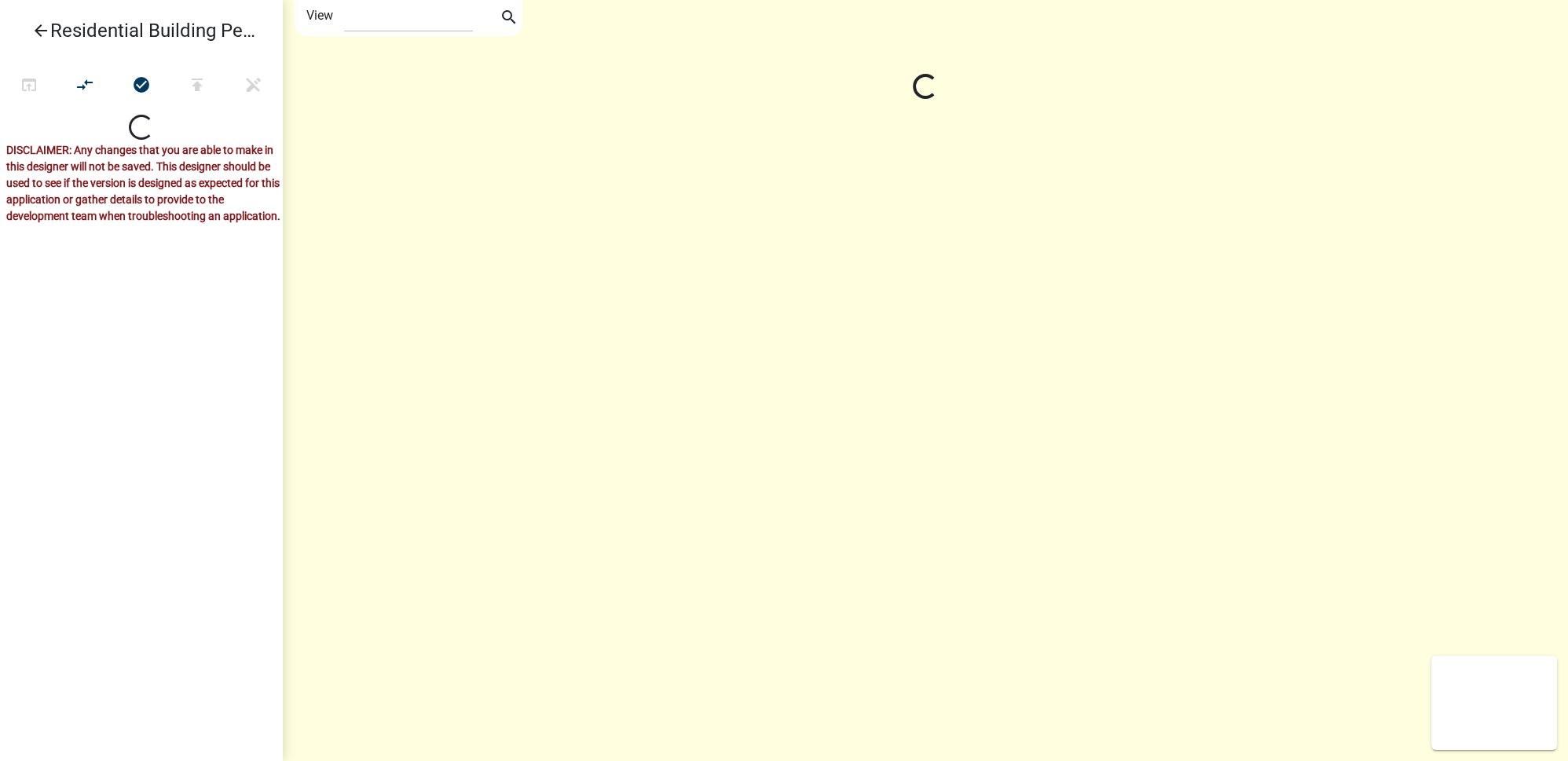
select select "1"
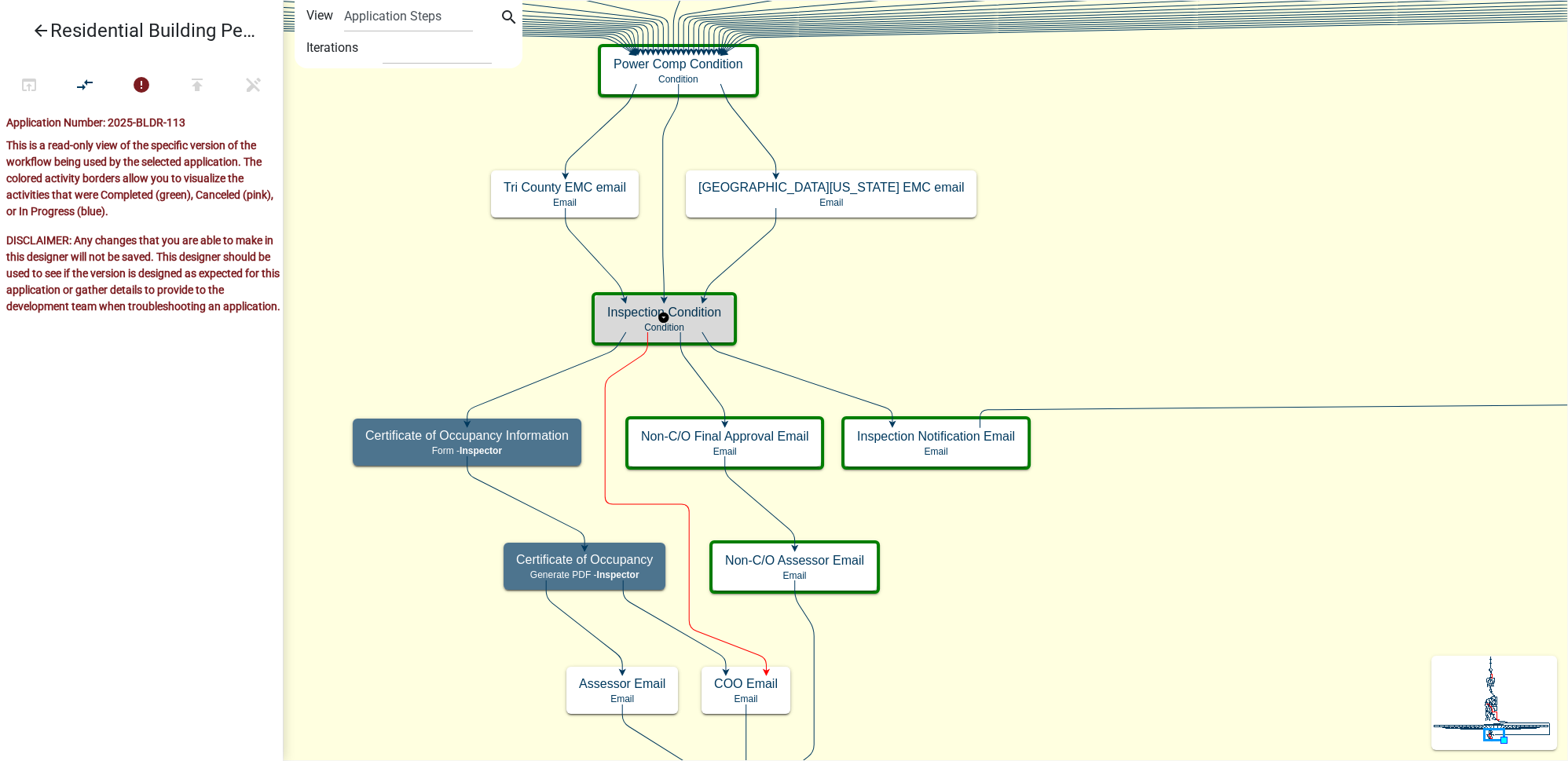
click at [695, 328] on p "Condition" at bounding box center [664, 327] width 114 height 11
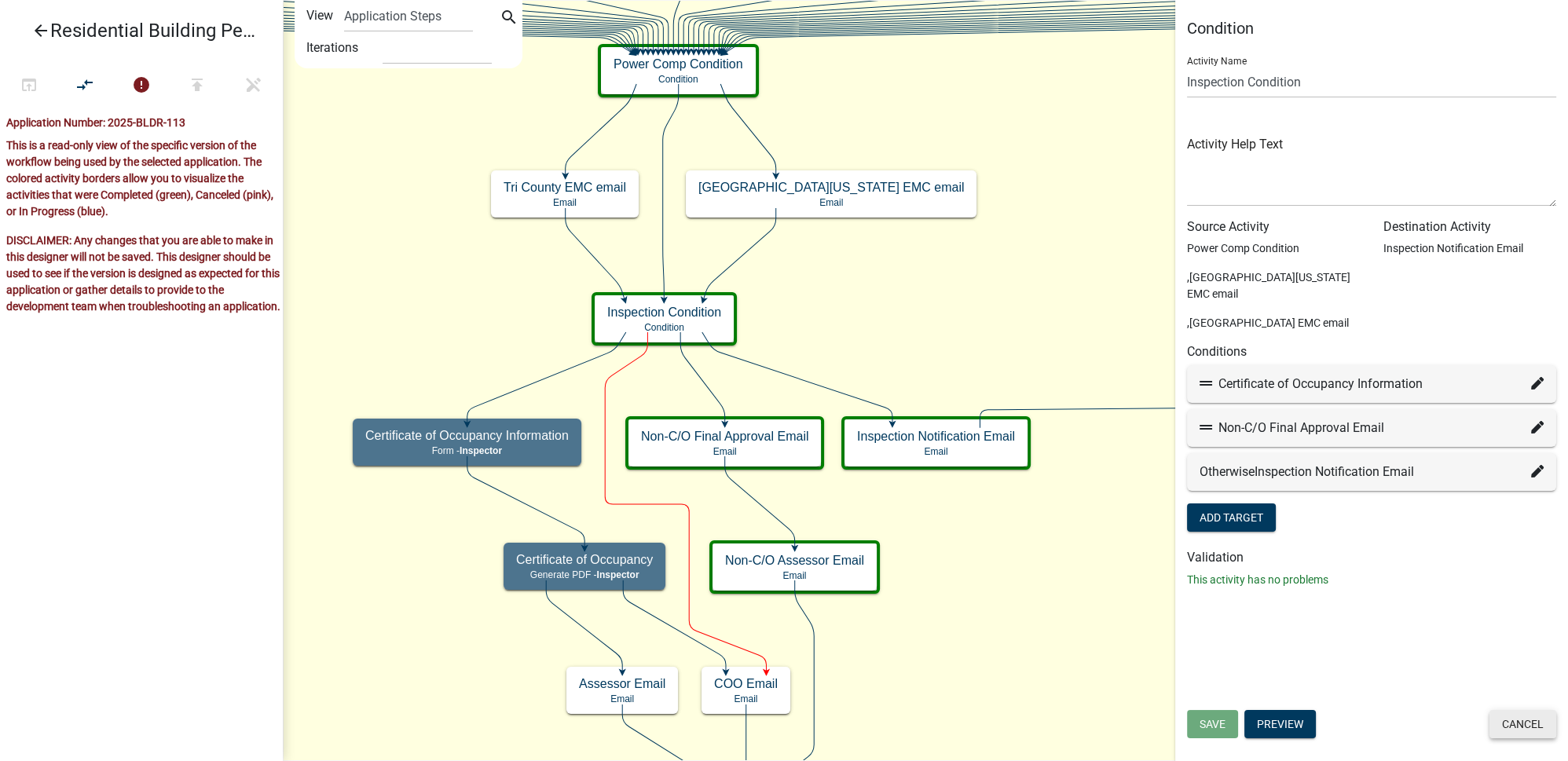
click at [1523, 714] on button "Cancel" at bounding box center [1523, 724] width 67 height 28
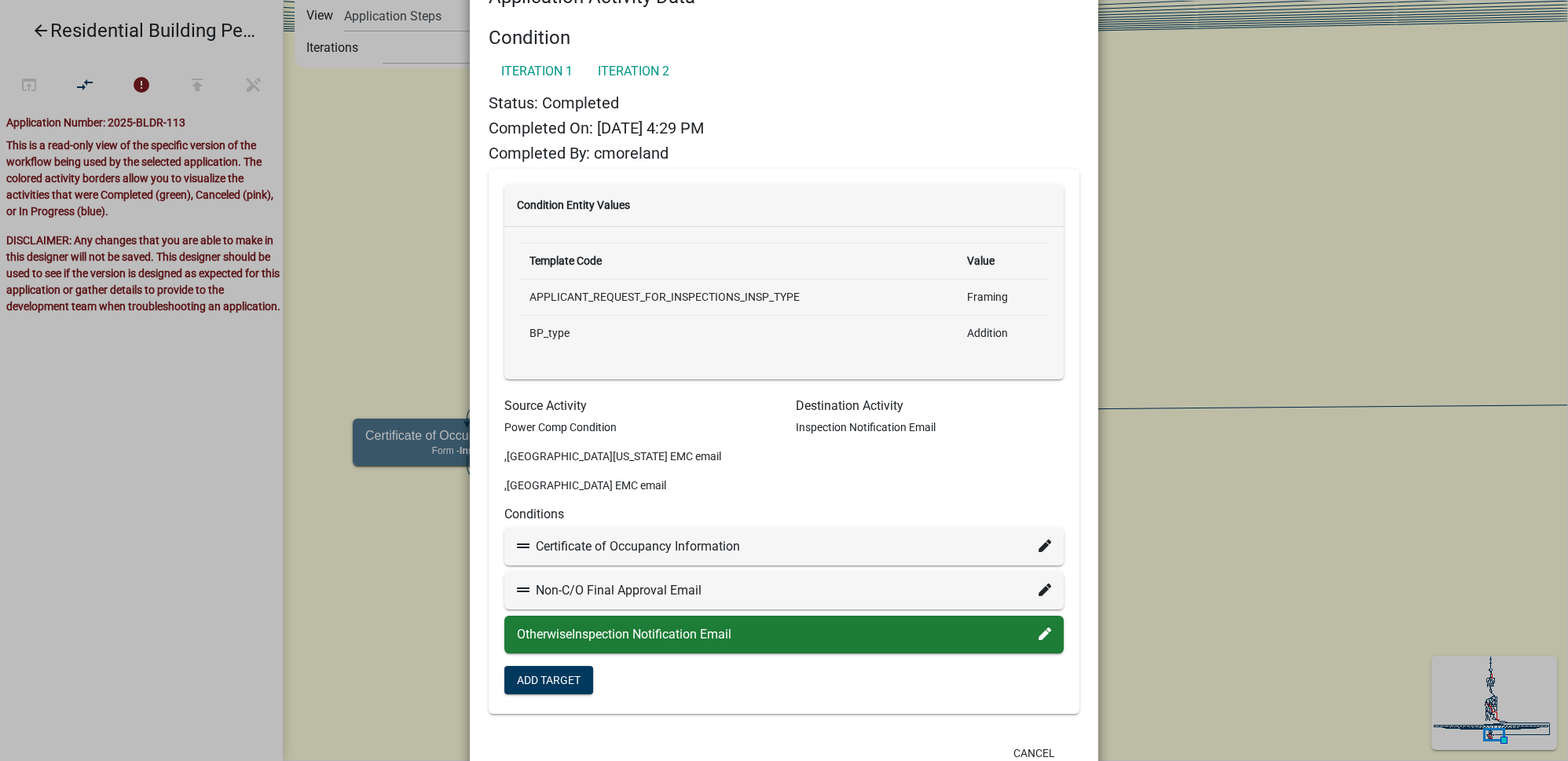
scroll to position [108, 0]
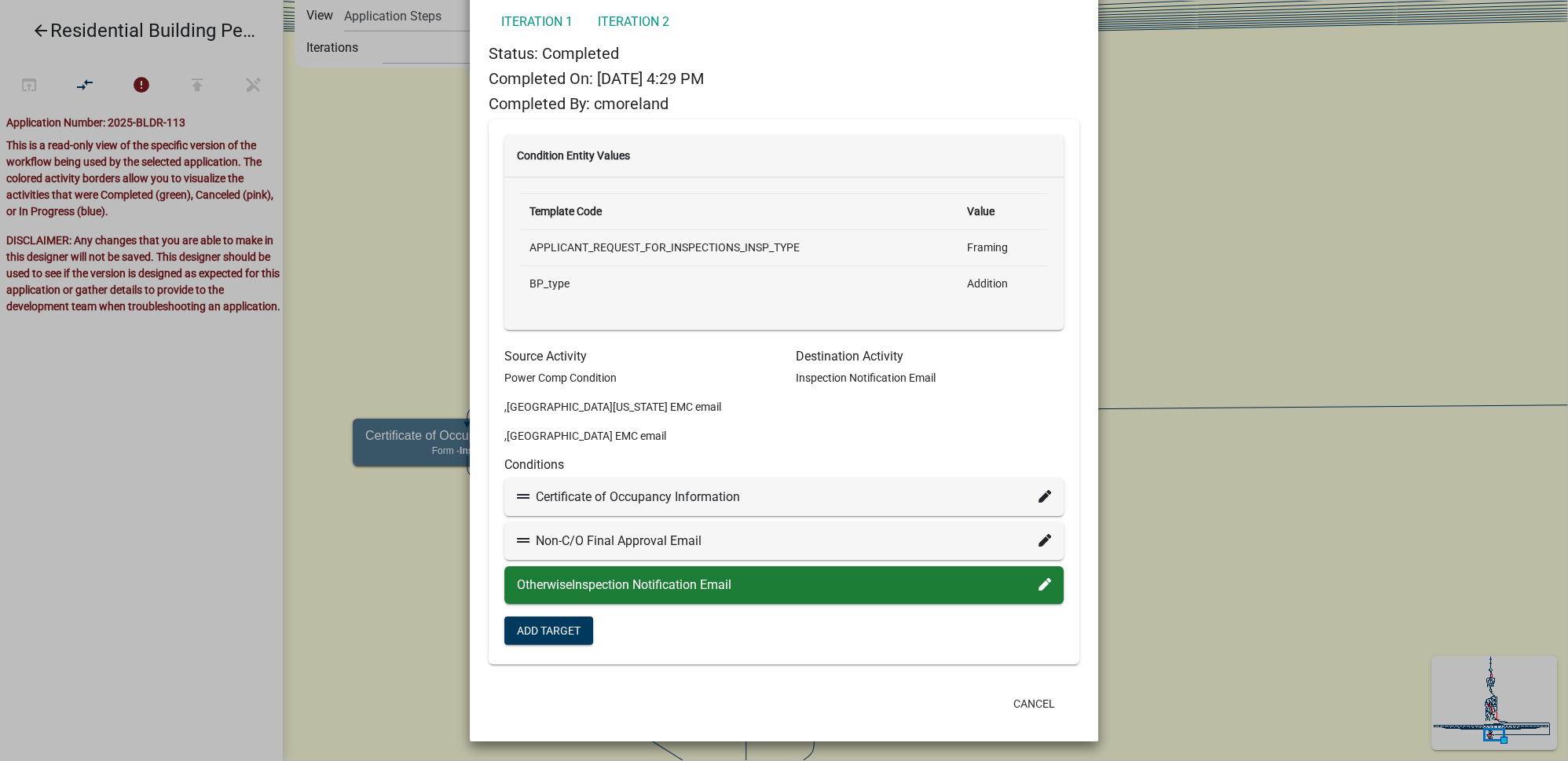
drag, startPoint x: 648, startPoint y: 20, endPoint x: 681, endPoint y: 49, distance: 43.9
click at [648, 20] on link "Iteration 2" at bounding box center [634, 22] width 97 height 32
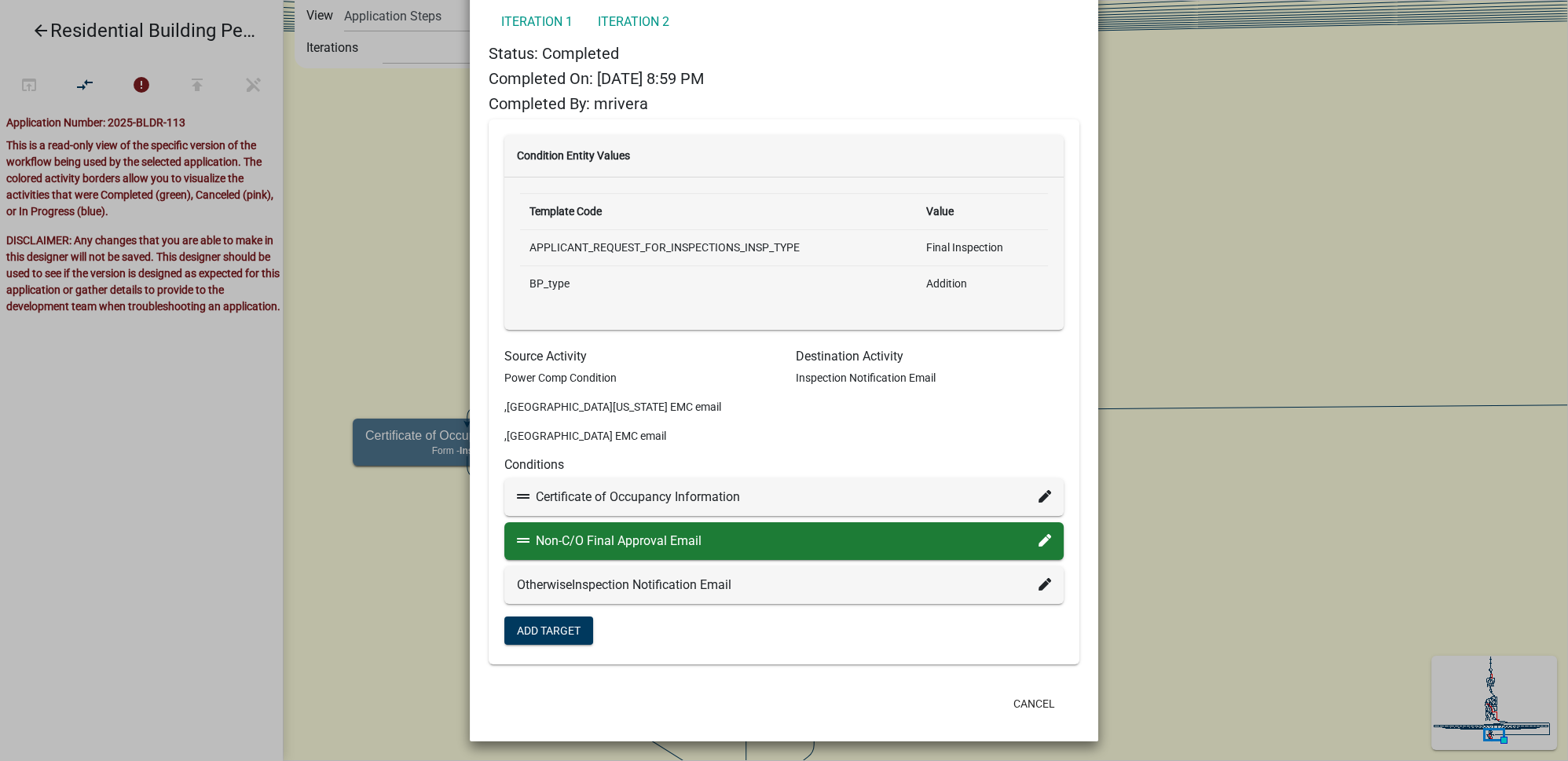
click at [1039, 541] on icon at bounding box center [1045, 541] width 12 height 12
select select "64: 04e05f39-d881-4090-ab5f-095e473d83d3"
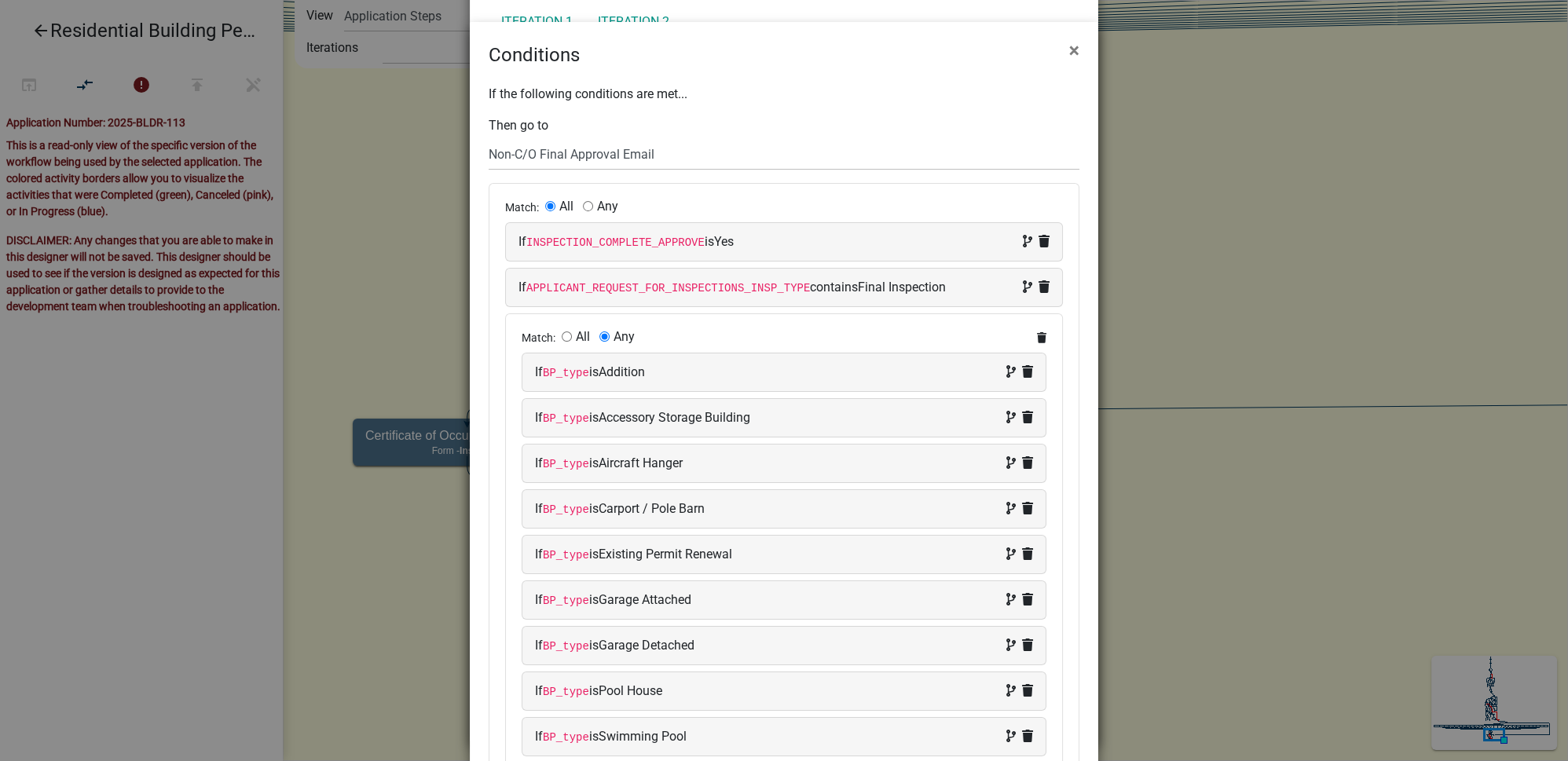
click at [697, 242] on div "If INSPECTION_COMPLETE_APPROVE is Yes" at bounding box center [784, 242] width 531 height 19
select select "188: INSPECTION_COMPLETE_APPROVE"
select select "2: Yes"
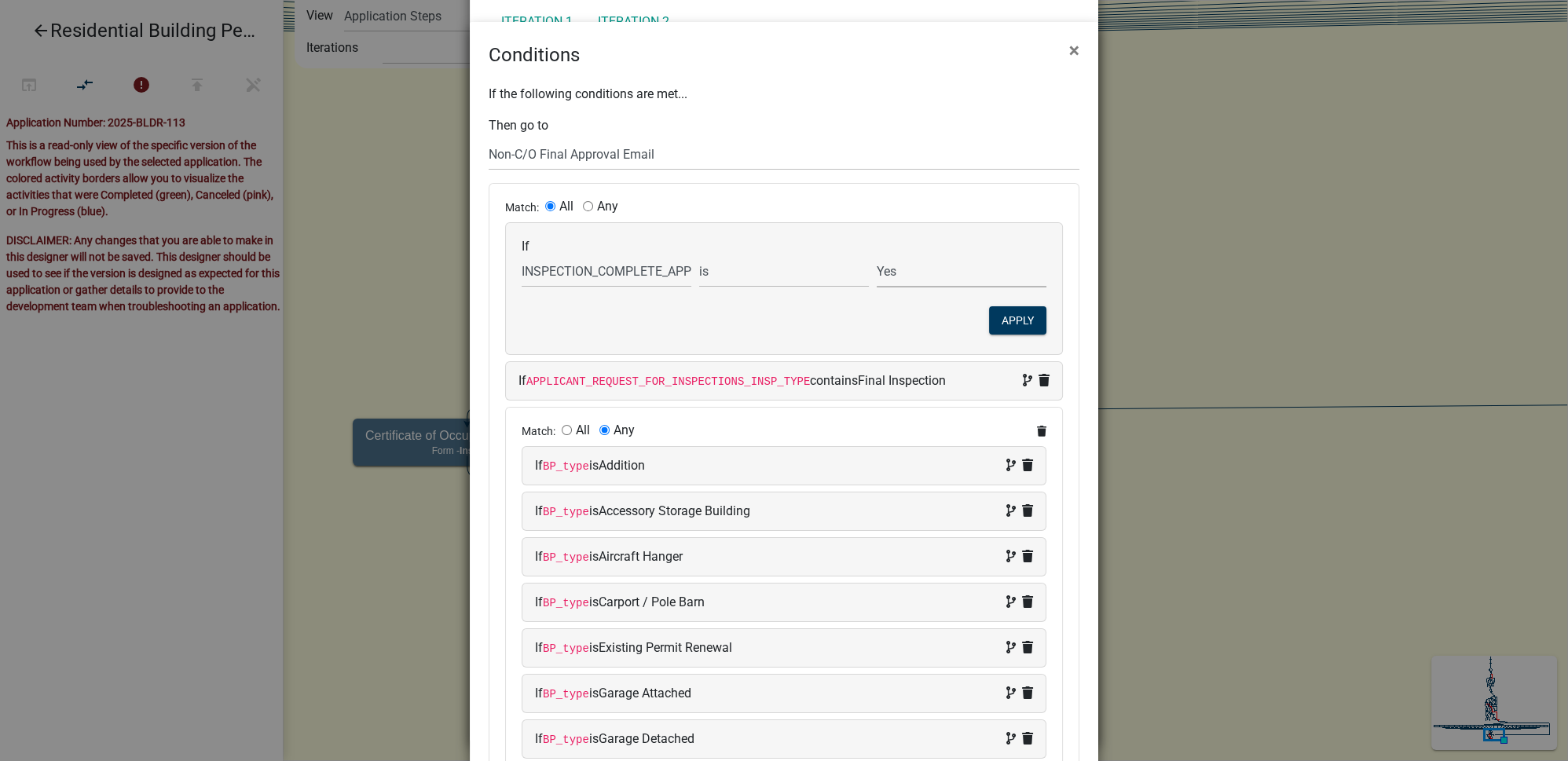
click at [901, 270] on select "Bypass No Yes" at bounding box center [961, 271] width 169 height 33
click at [1068, 268] on div "Match: All Any If Choose... A_MACity A_MAddress A_MAState A_MAZip Acres AdminDe…" at bounding box center [784, 671] width 589 height 976
click at [1045, 179] on div "If the following conditions are met... Then go to Choose... Start Parcel search…" at bounding box center [784, 624] width 629 height 1111
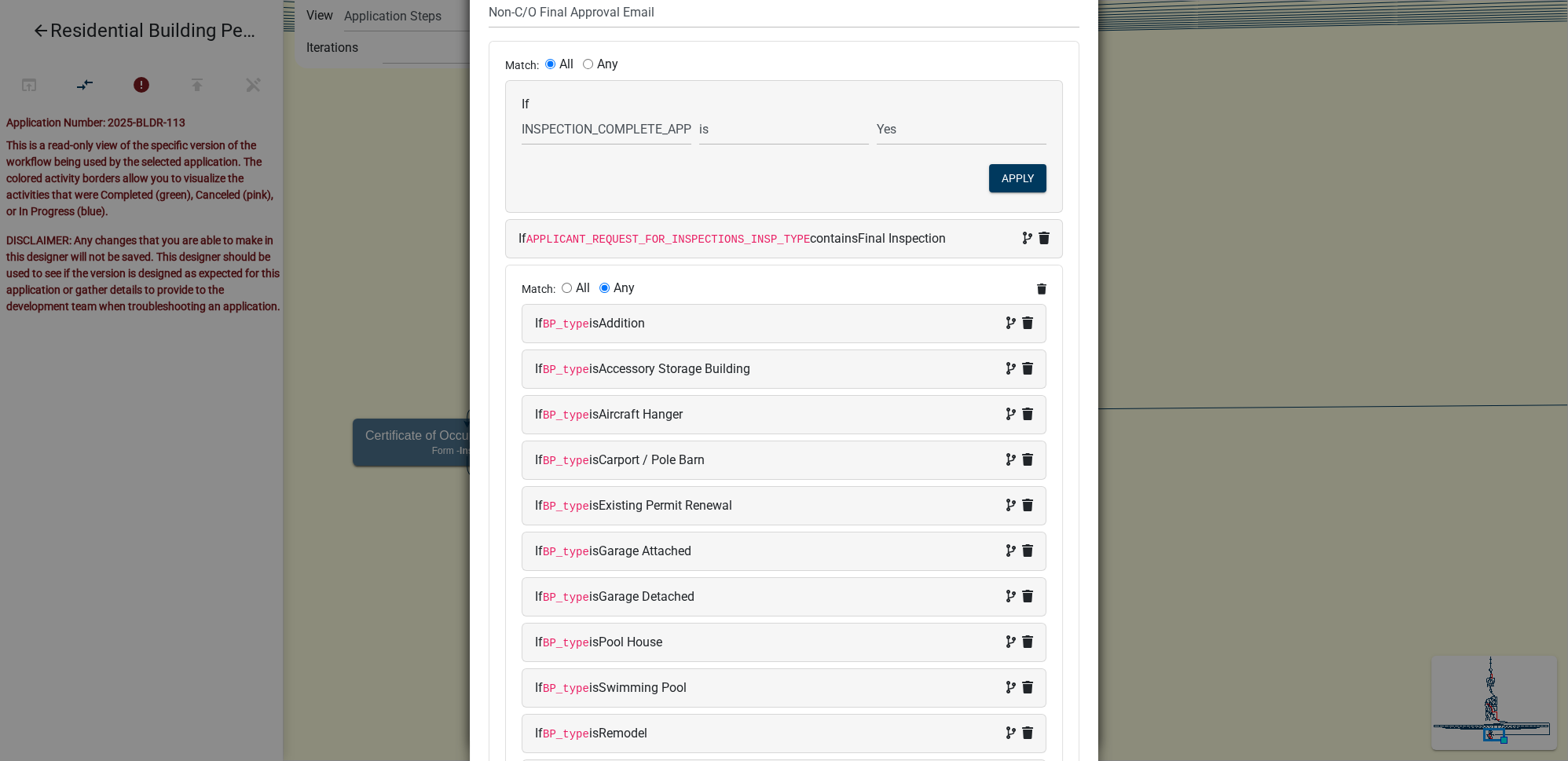
scroll to position [0, 0]
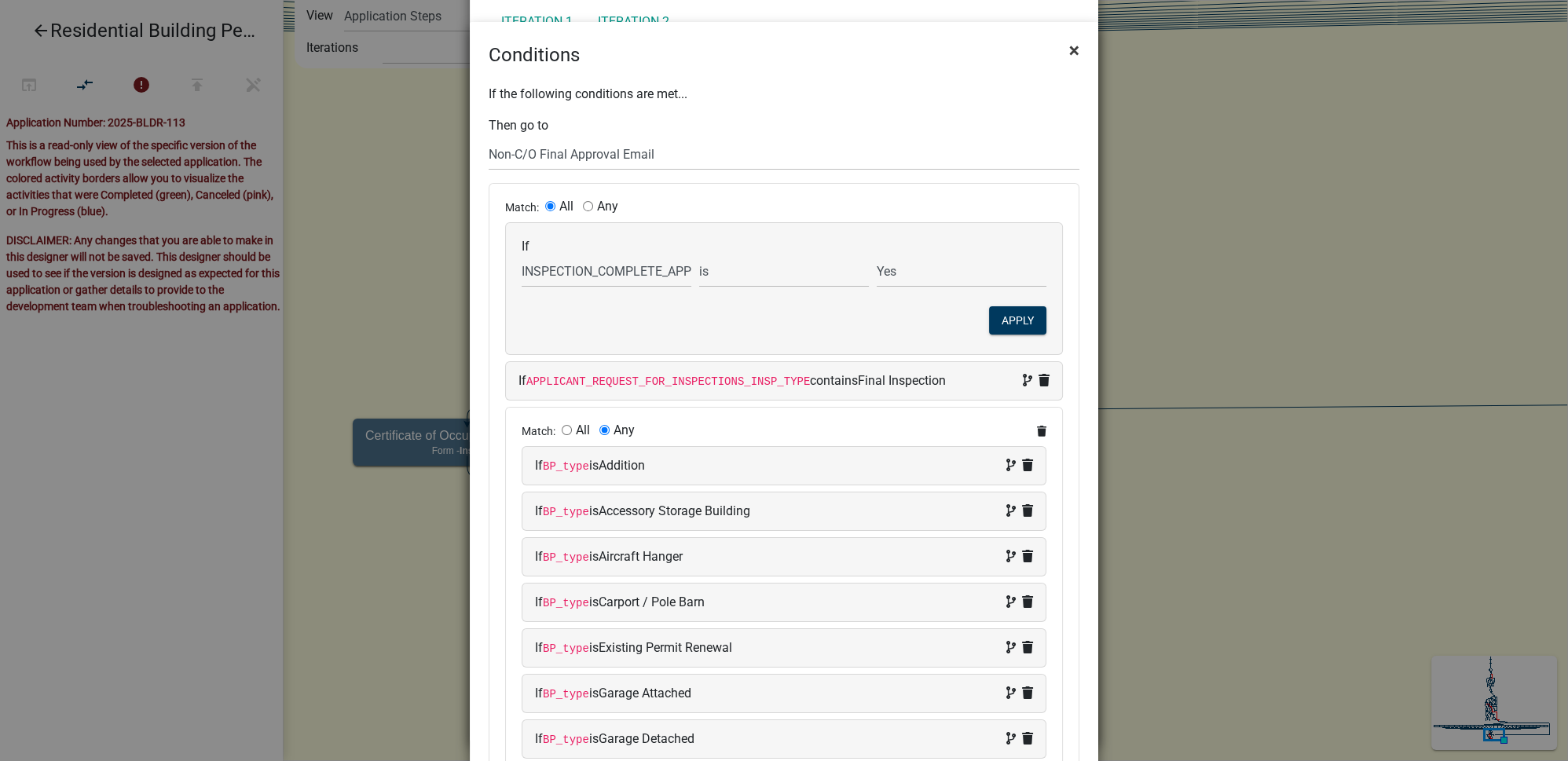
click at [1069, 44] on span "×" at bounding box center [1074, 50] width 11 height 22
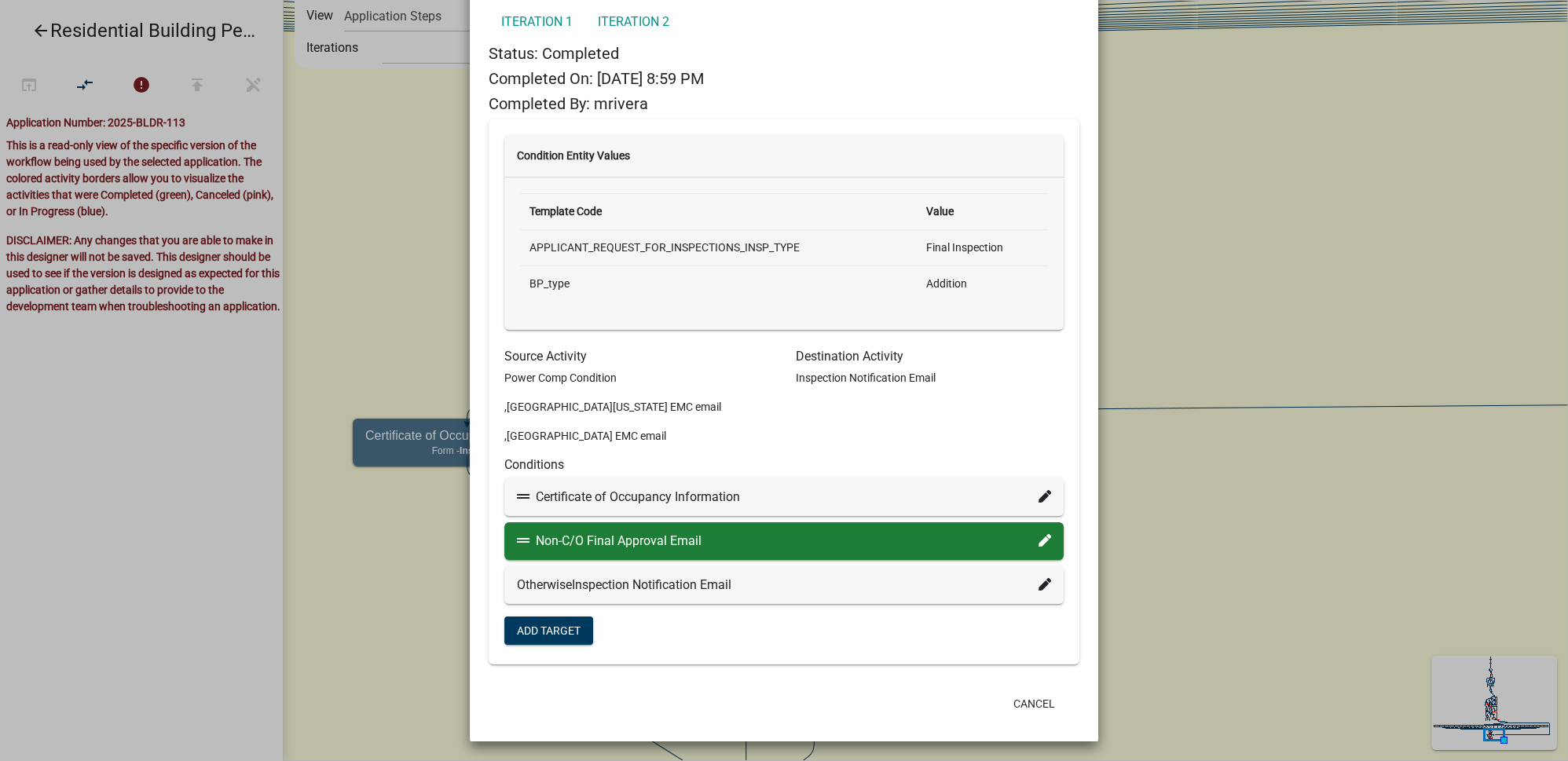
click at [1039, 538] on icon at bounding box center [1045, 541] width 12 height 12
select select "64: 04e05f39-d881-4090-ab5f-095e473d83d3"
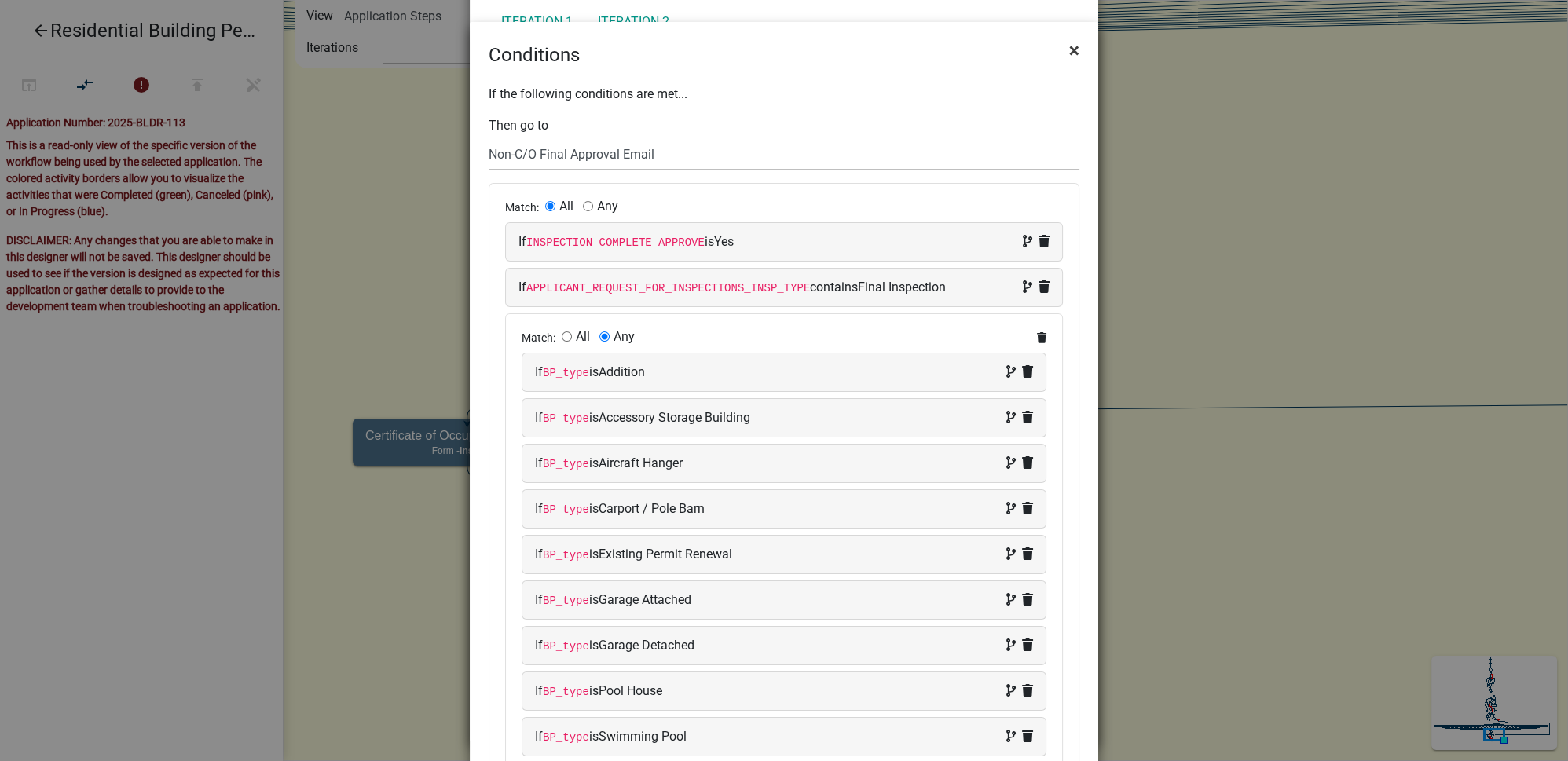
click at [1061, 54] on button "×" at bounding box center [1074, 50] width 35 height 44
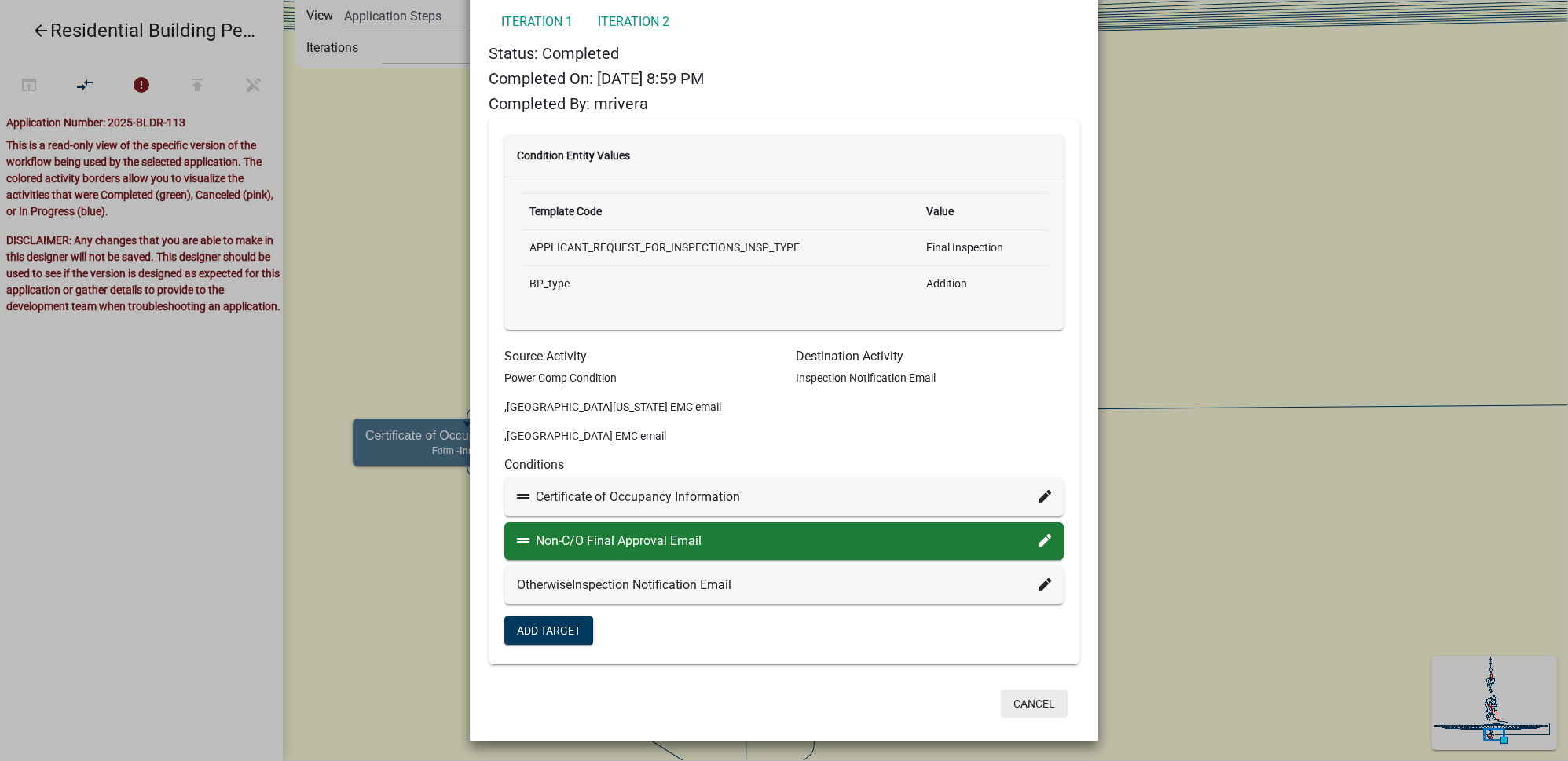
click at [1029, 695] on button "Cancel" at bounding box center [1034, 704] width 67 height 28
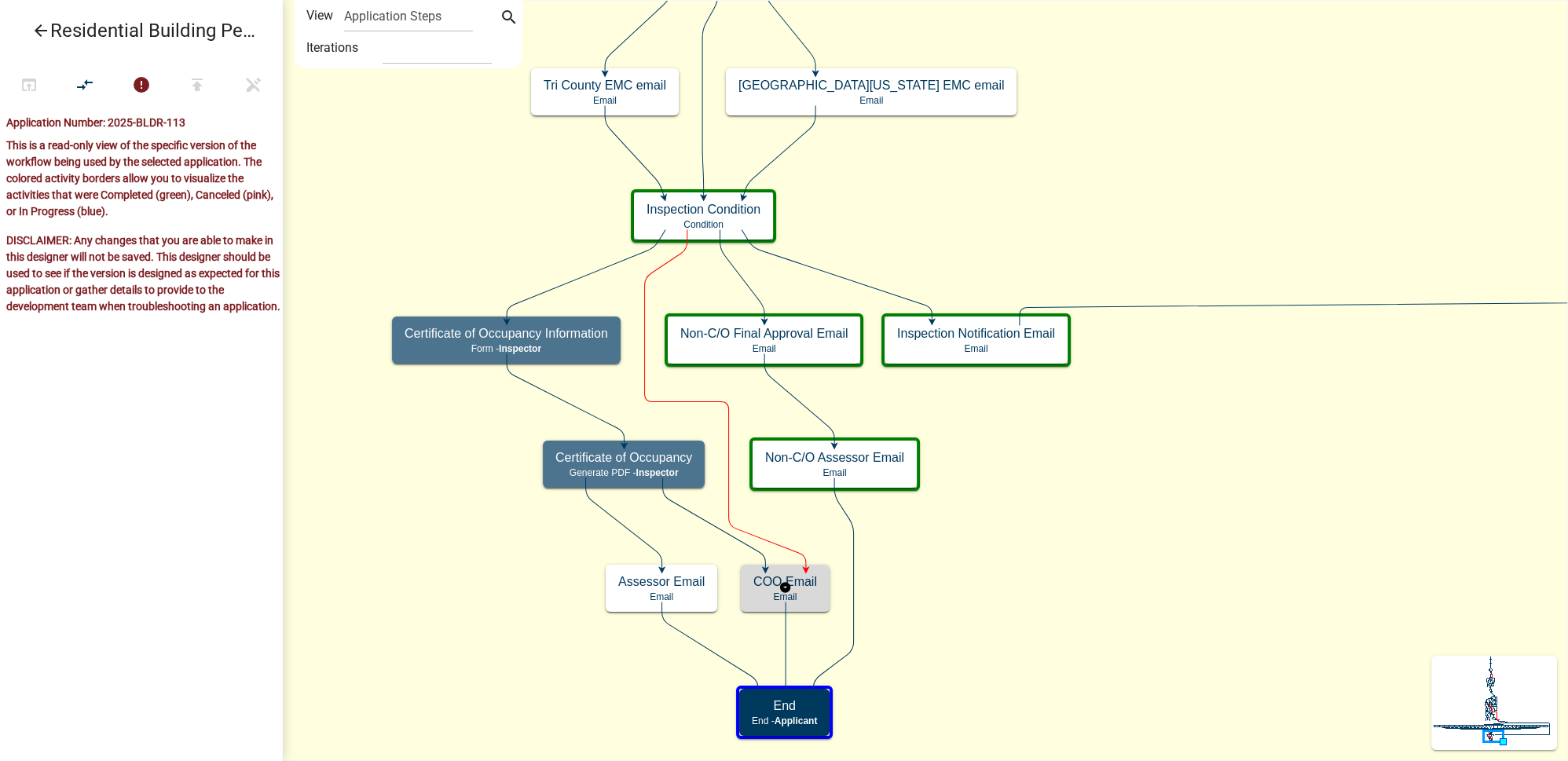
click at [809, 584] on h5 "COO Email" at bounding box center [785, 581] width 63 height 15
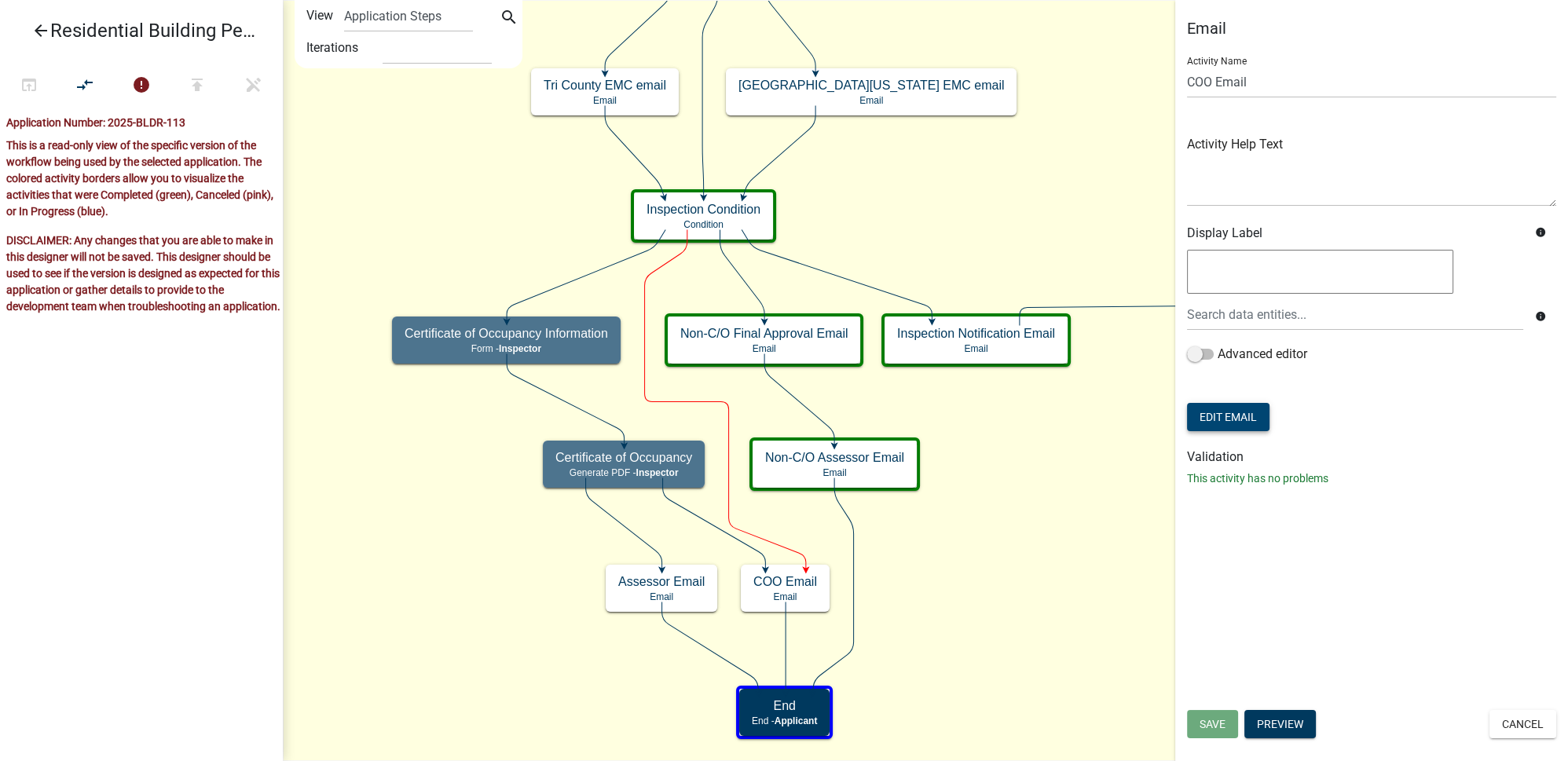
click at [1236, 419] on button "Edit Email" at bounding box center [1228, 417] width 83 height 28
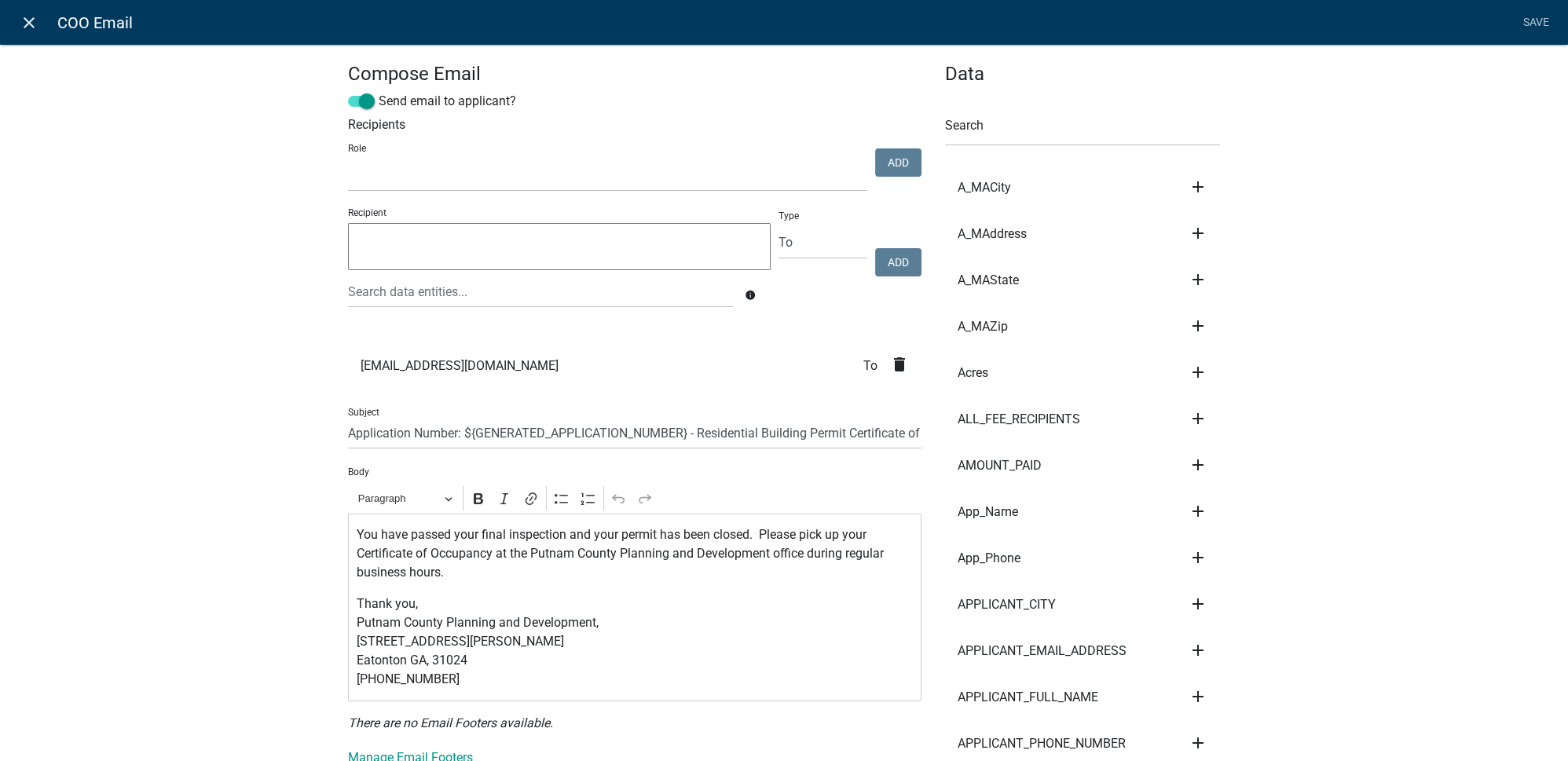
click at [34, 31] on icon "close" at bounding box center [28, 22] width 19 height 19
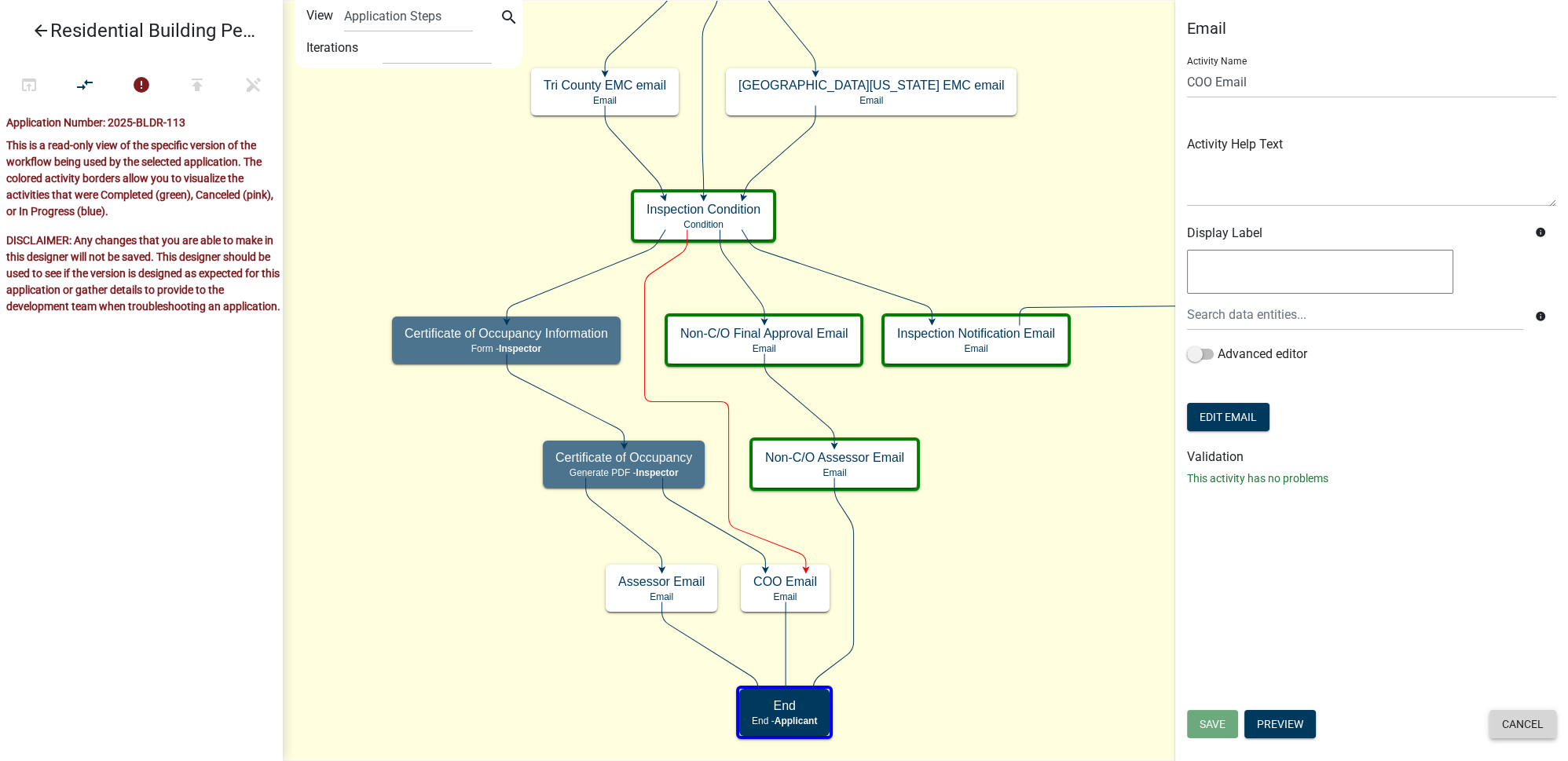
click at [1518, 725] on button "Cancel" at bounding box center [1523, 724] width 67 height 28
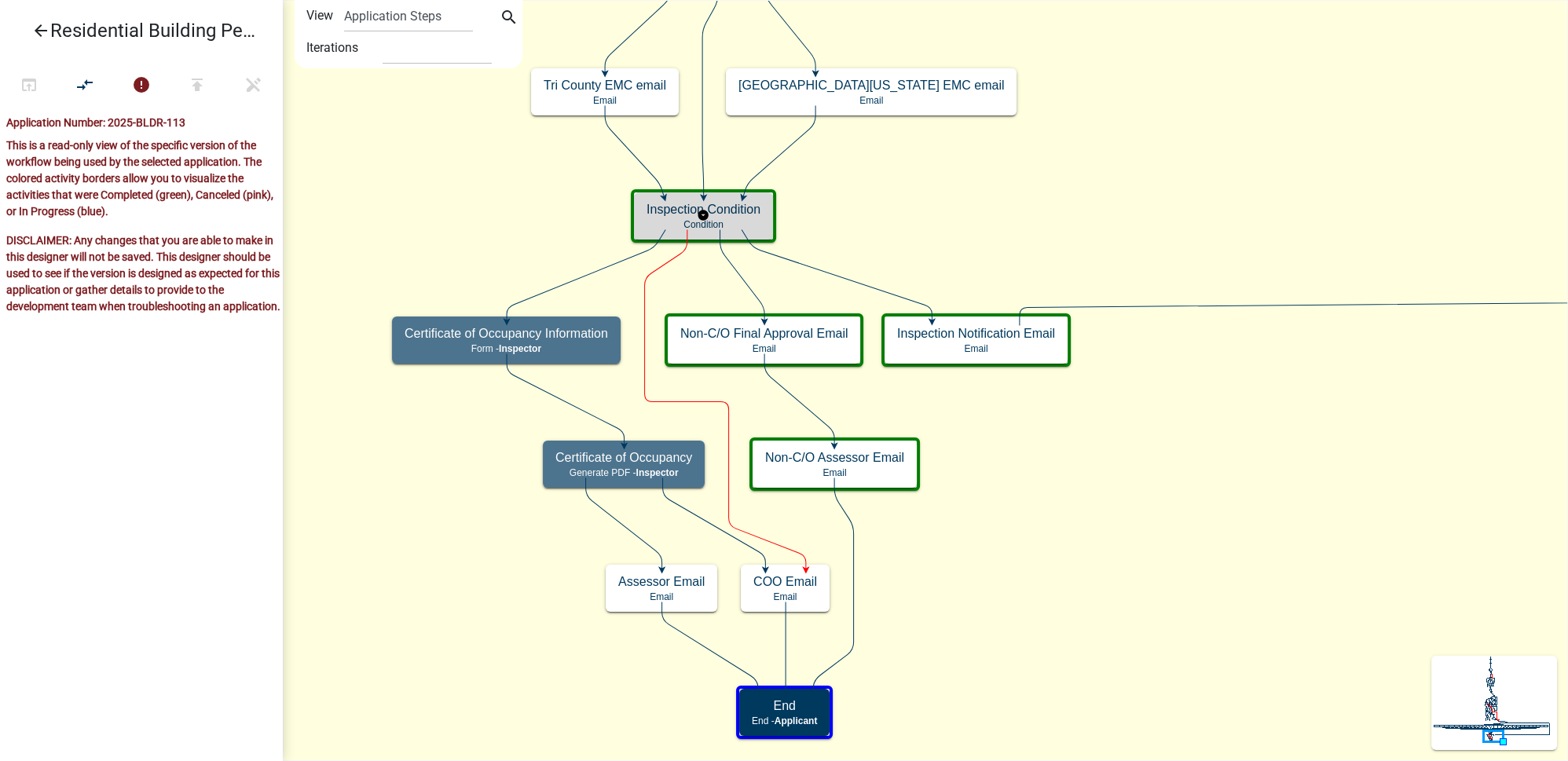
click at [733, 217] on div "Inspection Condition Condition" at bounding box center [704, 215] width 139 height 47
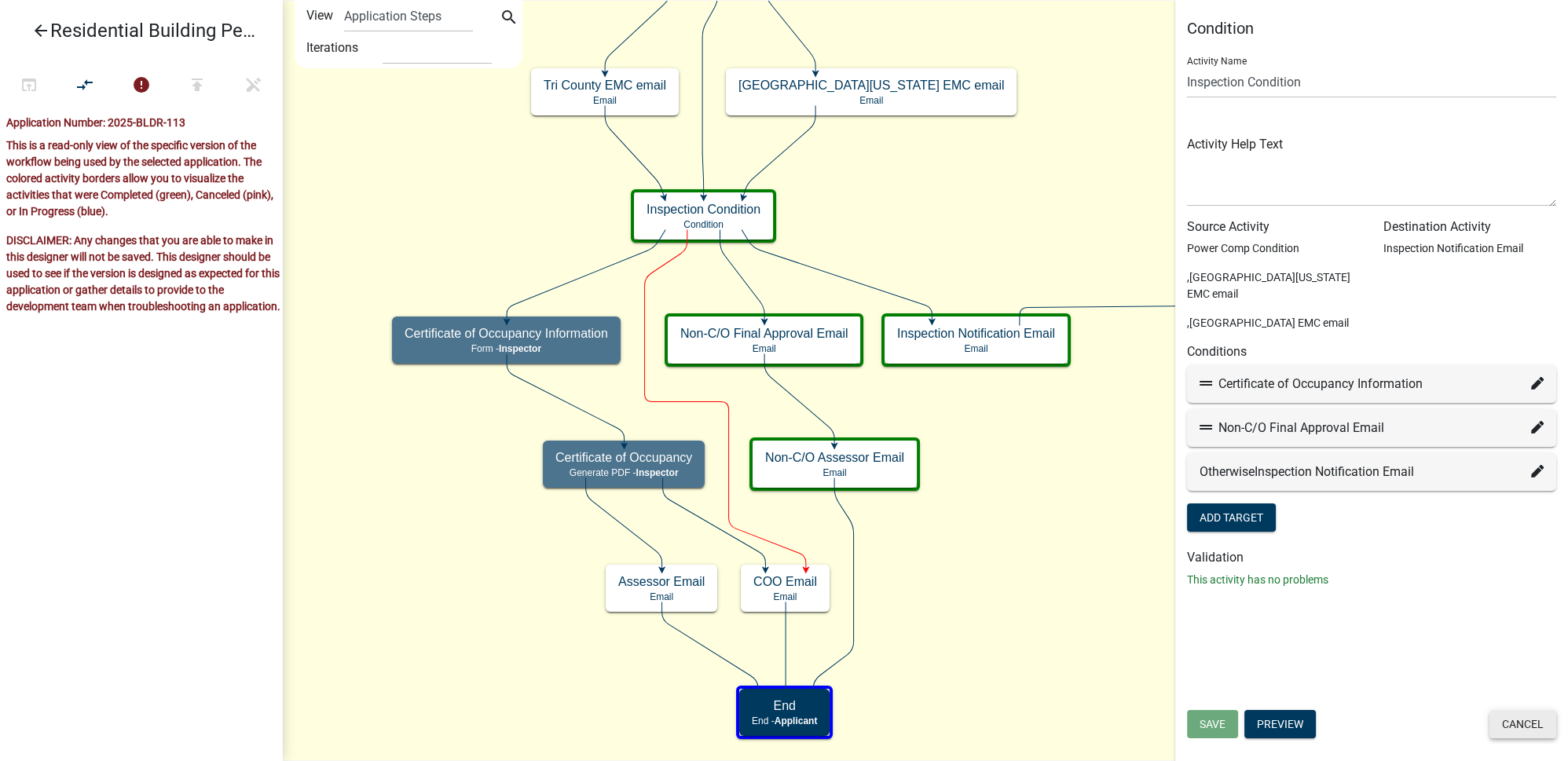
drag, startPoint x: 1505, startPoint y: 721, endPoint x: 1504, endPoint y: 699, distance: 22.0
click at [1504, 721] on button "Cancel" at bounding box center [1523, 724] width 67 height 28
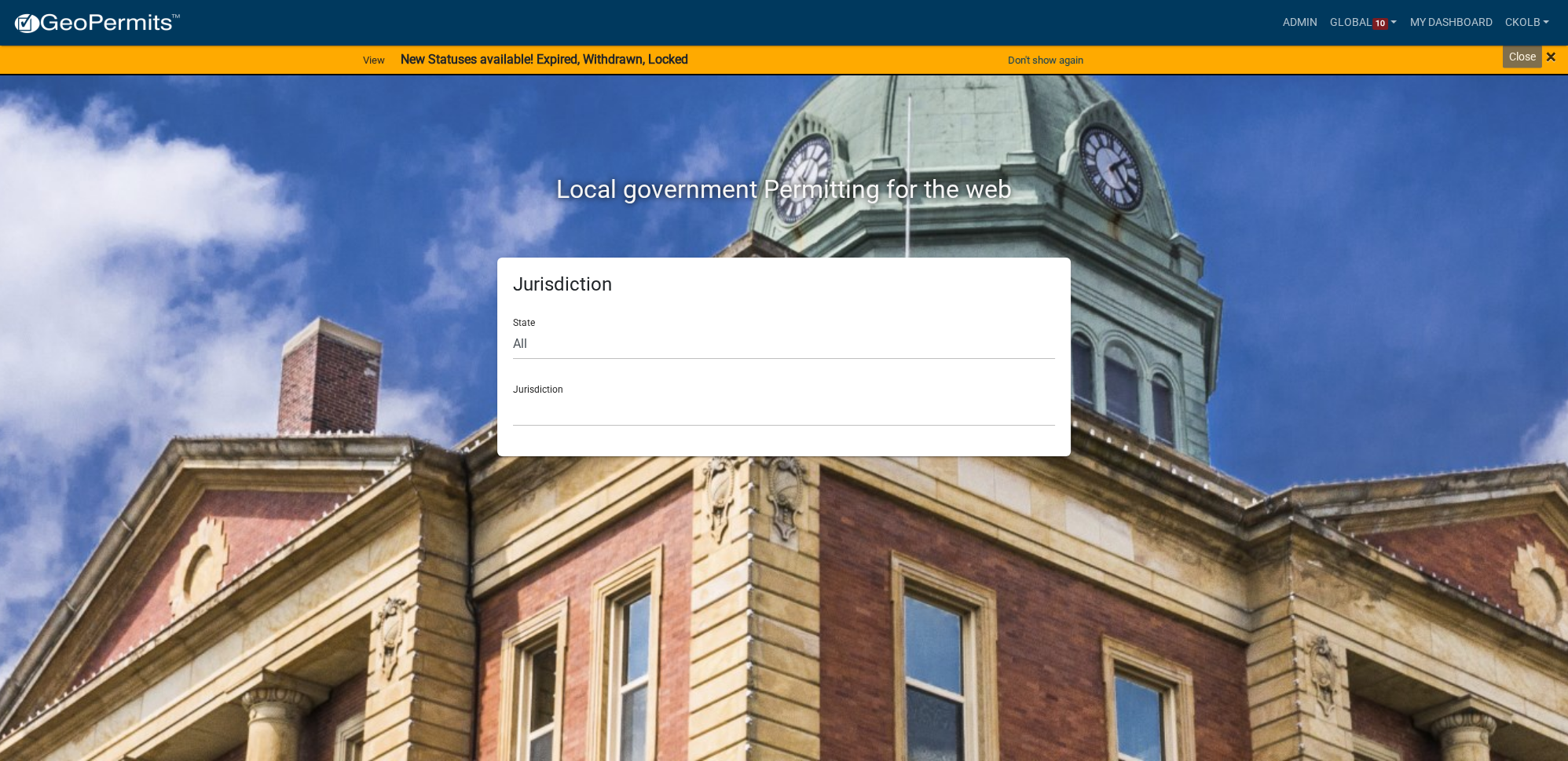
click at [1551, 59] on span "×" at bounding box center [1551, 56] width 11 height 22
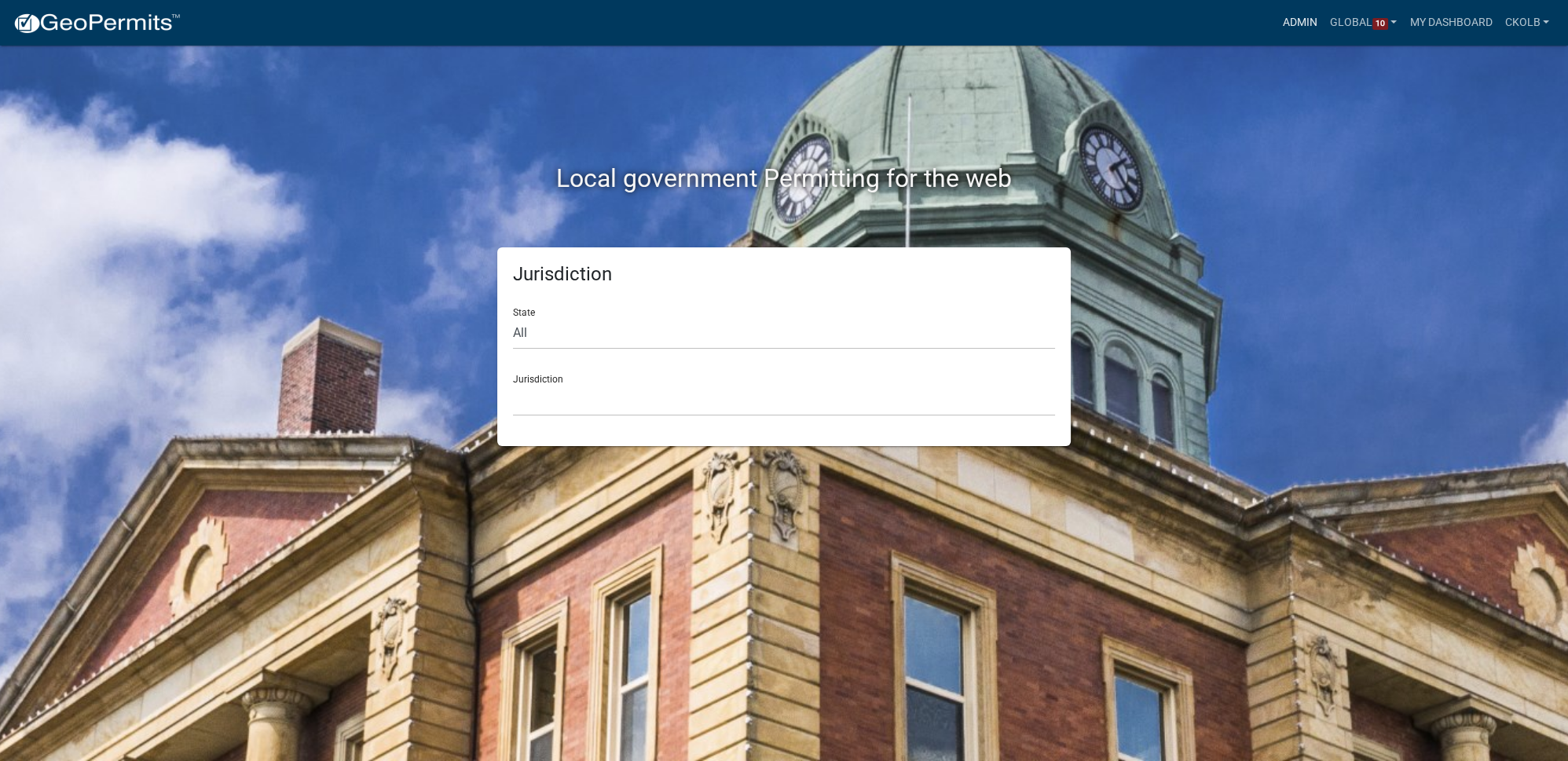
click at [1302, 26] on link "Admin" at bounding box center [1299, 23] width 47 height 30
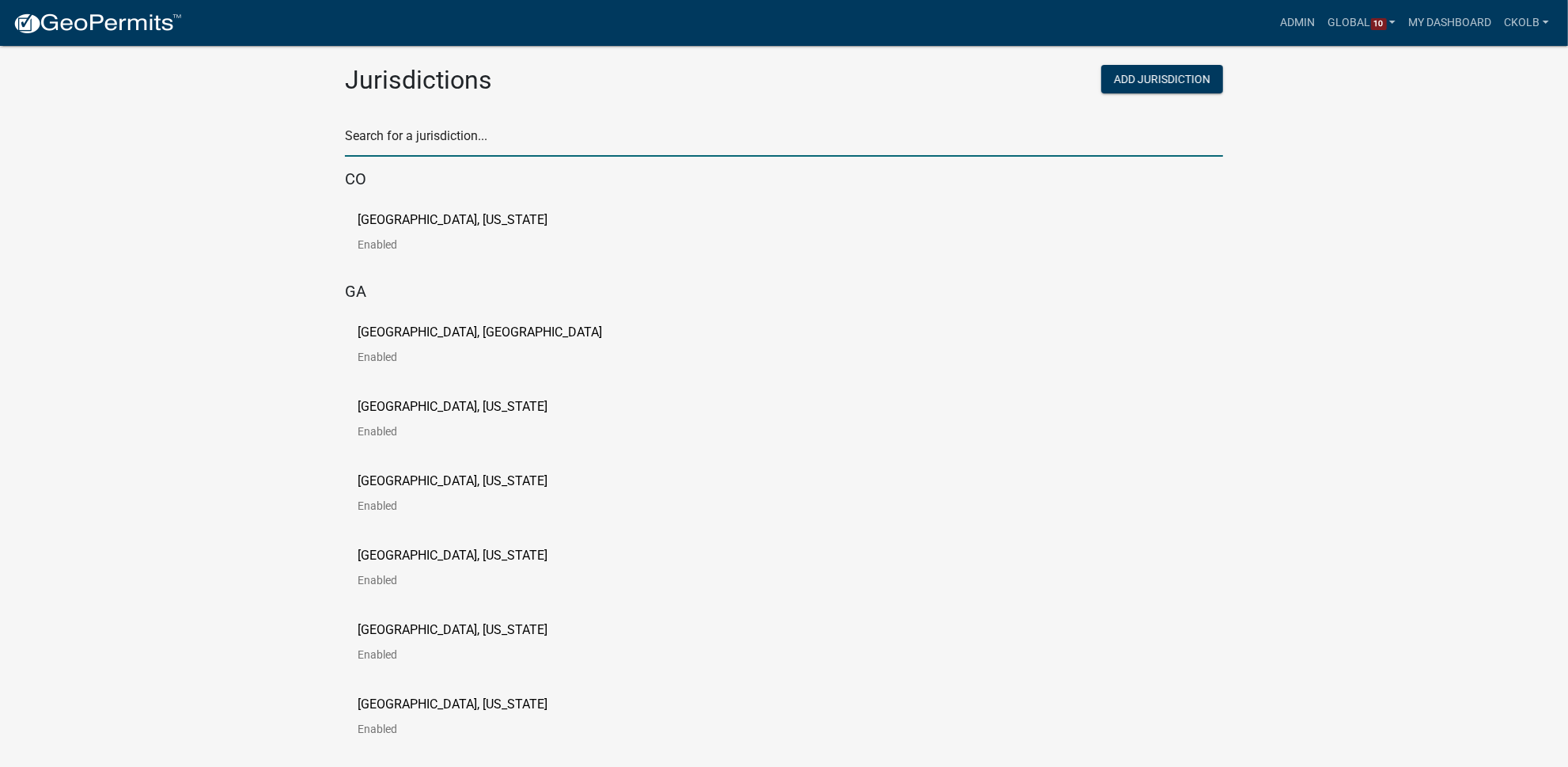
click at [444, 134] on input "text" at bounding box center [784, 140] width 879 height 33
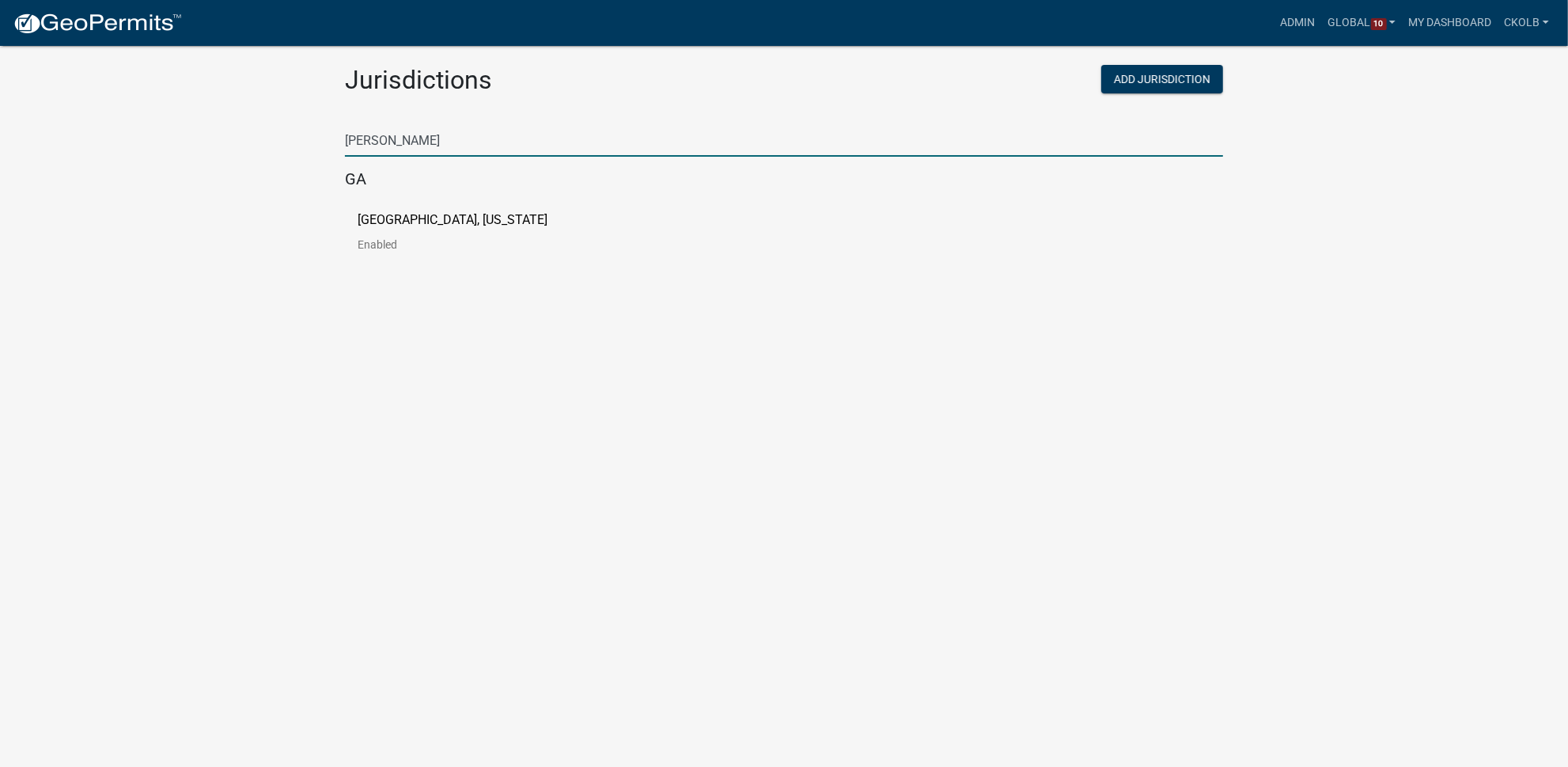
type input "[PERSON_NAME]"
click at [428, 221] on p "[GEOGRAPHIC_DATA], [US_STATE]" at bounding box center [453, 220] width 190 height 12
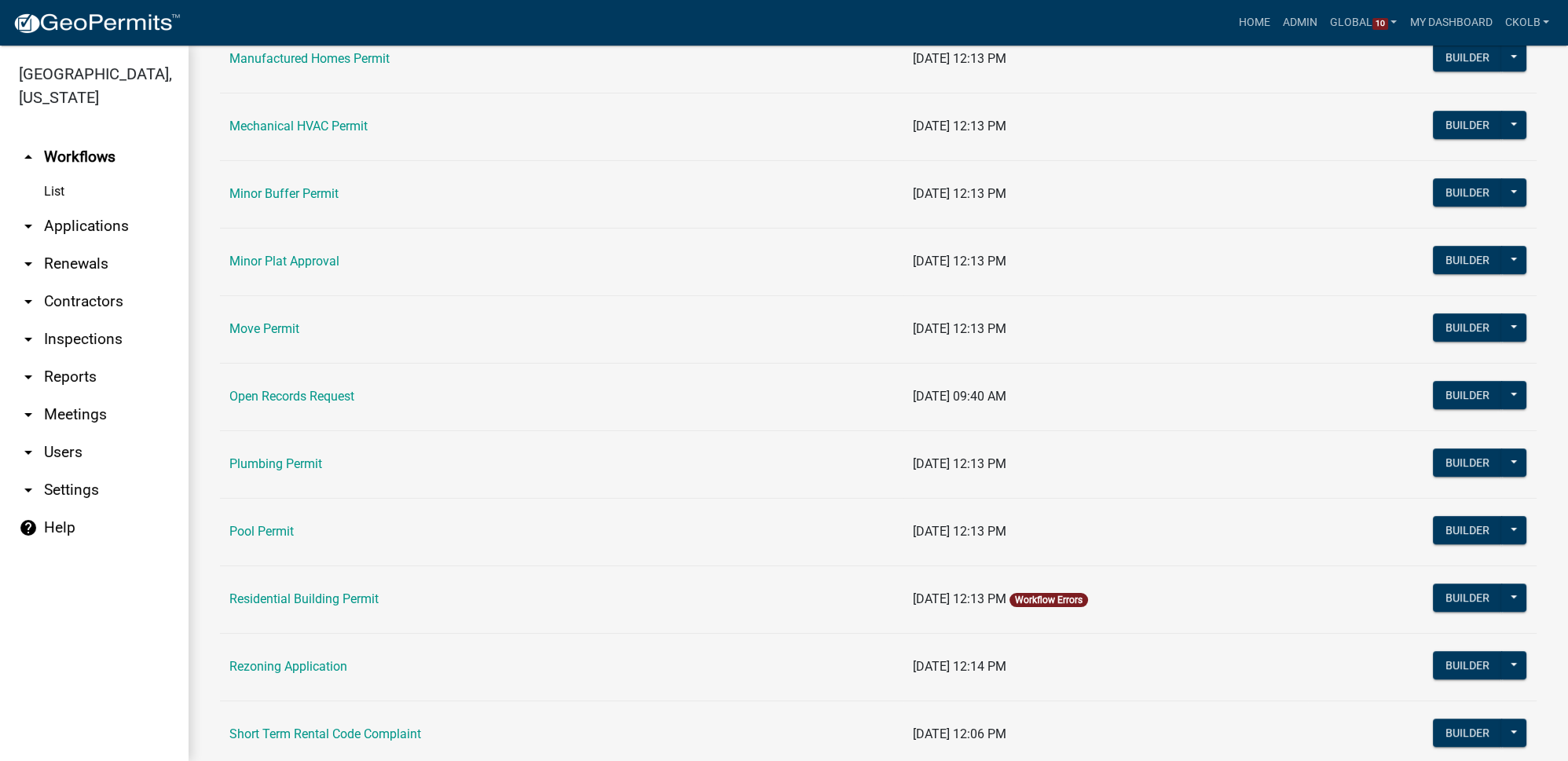
scroll to position [1428, 0]
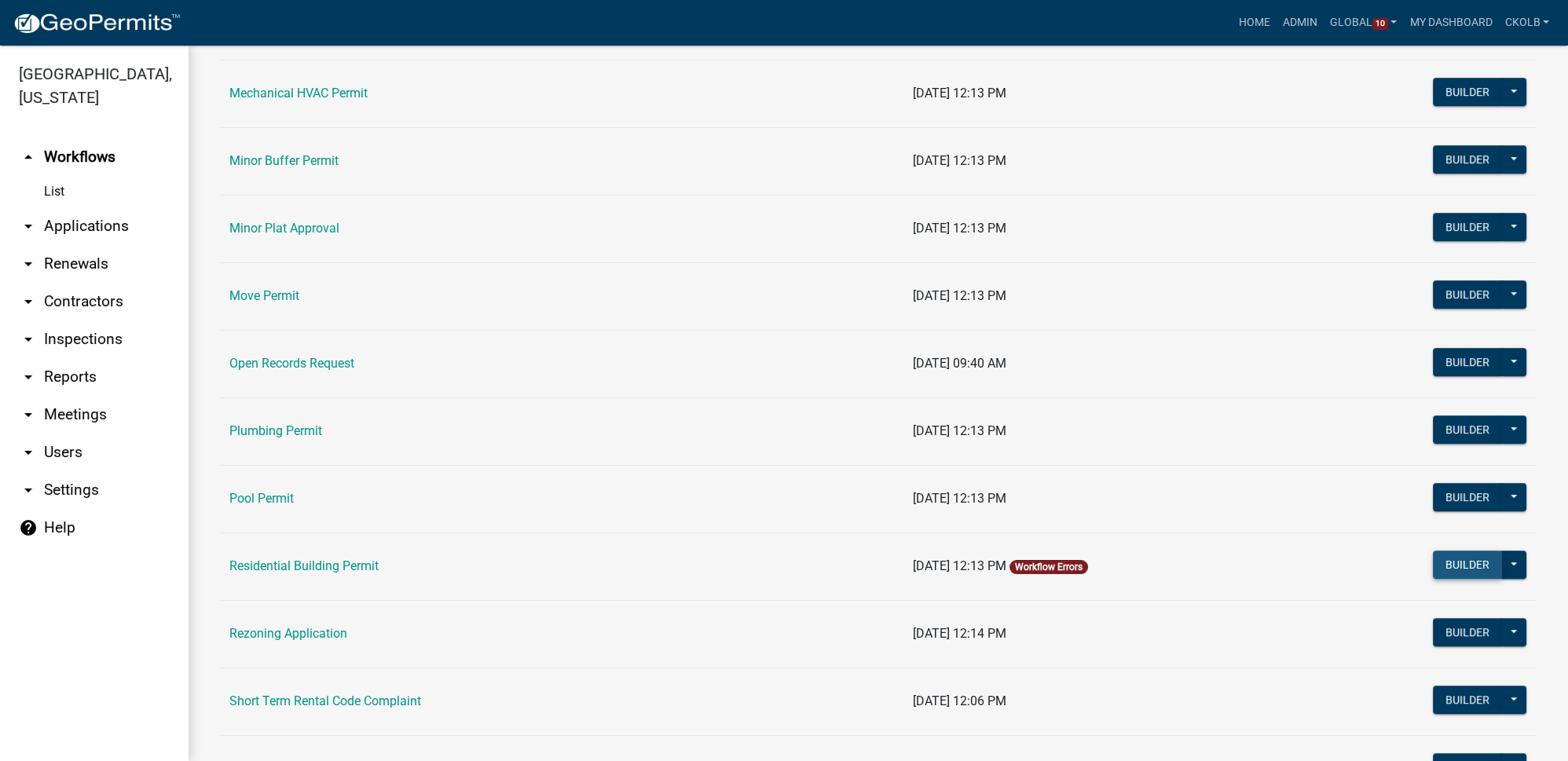
click at [1460, 557] on button "Builder" at bounding box center [1467, 564] width 69 height 28
